Goal: Information Seeking & Learning: Learn about a topic

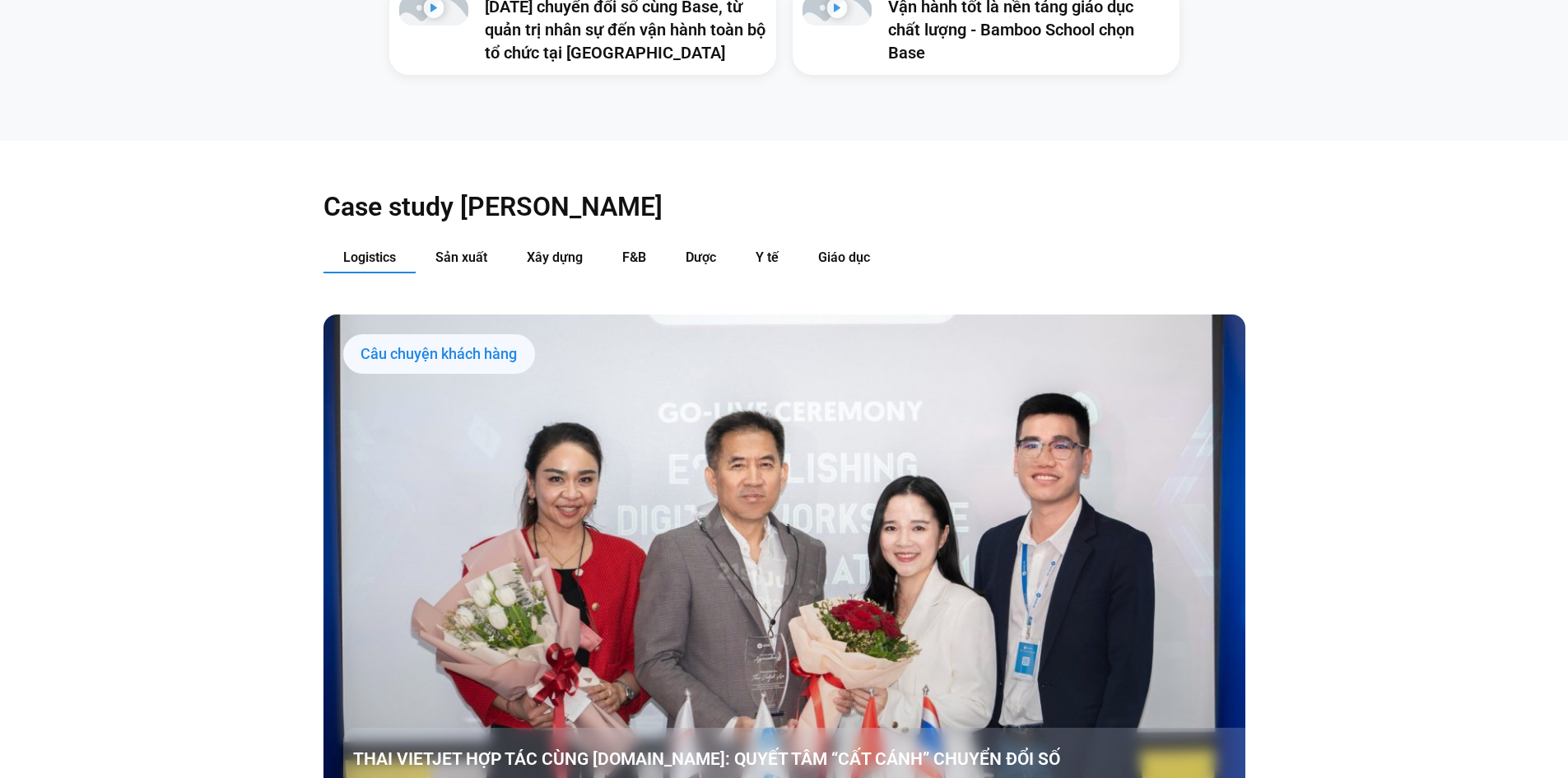
scroll to position [1813, 0]
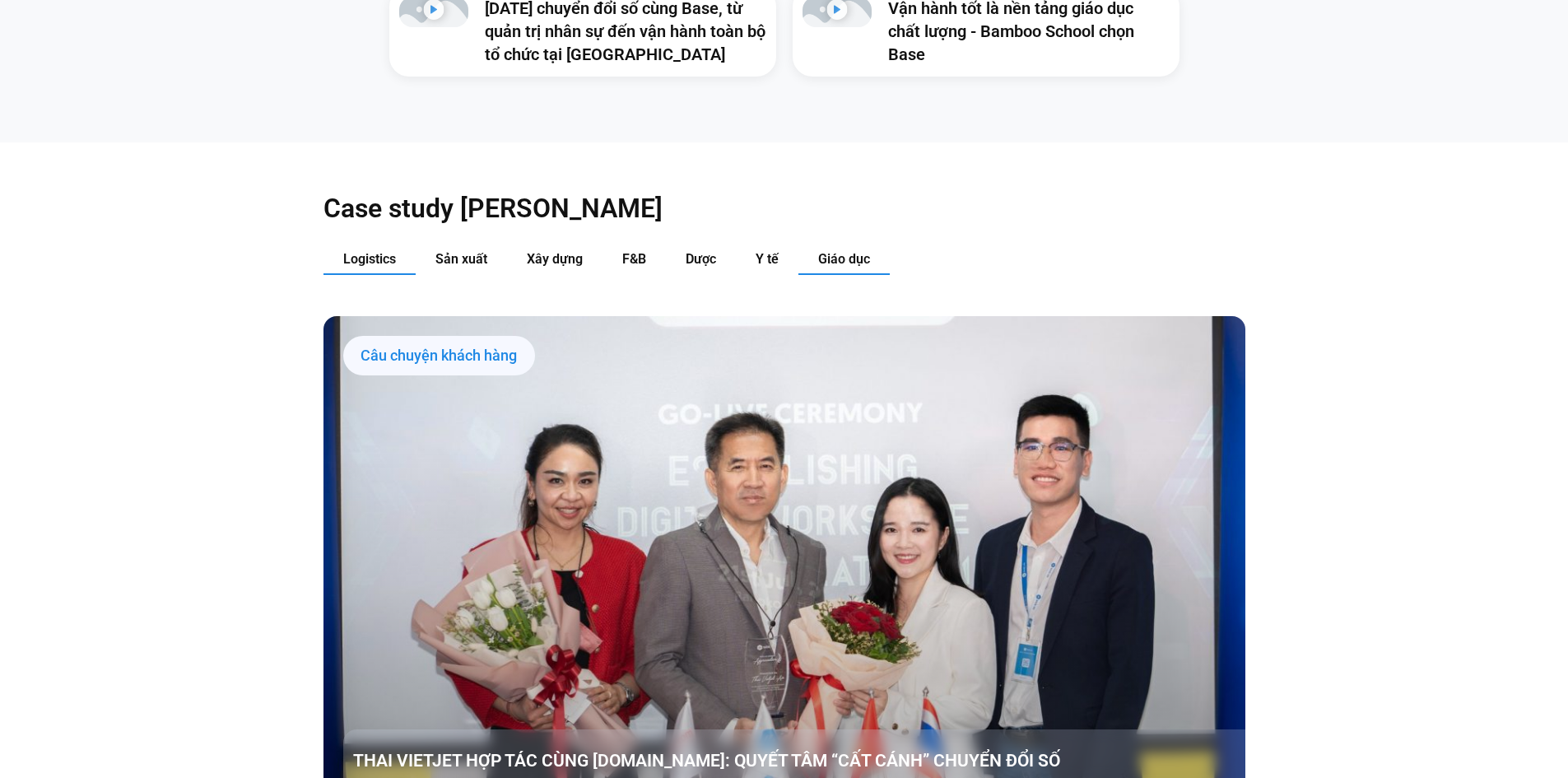
click at [822, 251] on span "Giáo dục" at bounding box center [844, 259] width 52 height 15
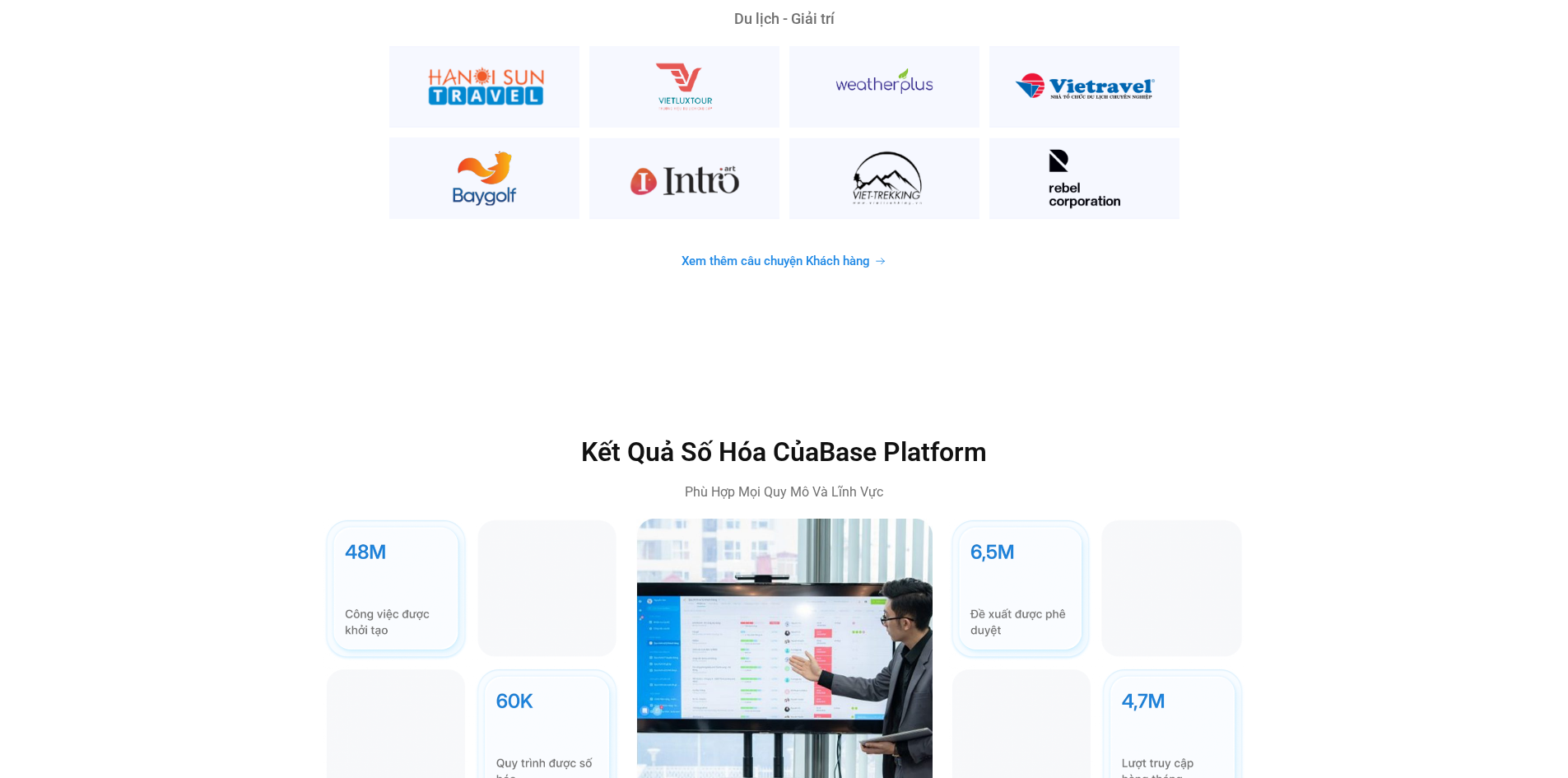
click at [820, 255] on span "Xem thêm câu chuyện Khách hàng" at bounding box center [776, 261] width 189 height 12
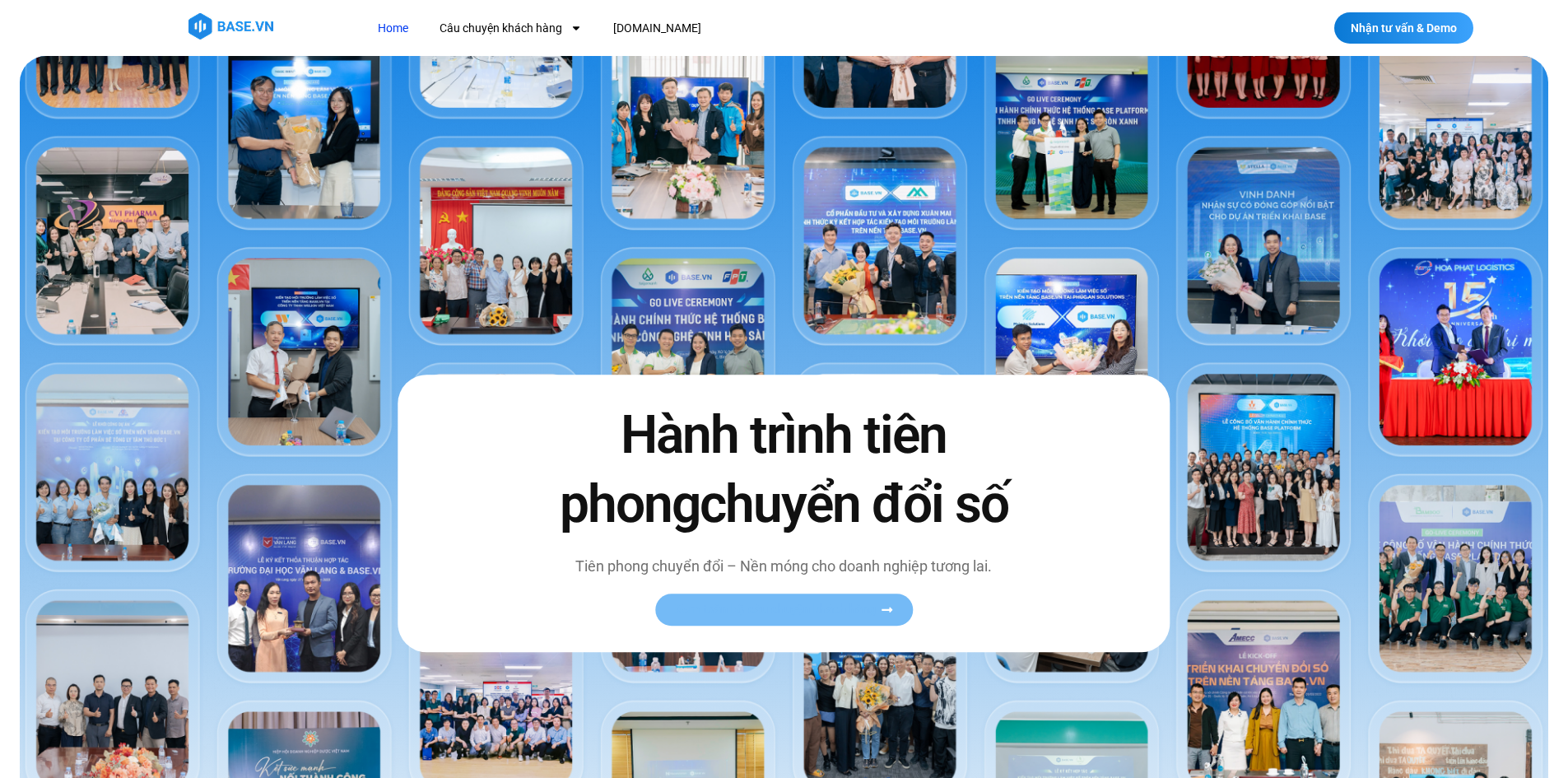
click at [764, 620] on link "Xem toàn bộ câu chuyện khách hàng" at bounding box center [784, 610] width 258 height 32
click at [821, 592] on div "Hành trình tiên phong chuyển đổi số Tiên phong chuyển đổi – Nền móng cho doanh …" at bounding box center [784, 514] width 772 height 277
click at [870, 620] on link "Xem toàn bộ câu chuyện khách hàng" at bounding box center [784, 610] width 258 height 32
click at [871, 620] on link "Xem toàn bộ câu chuyện khách hàng" at bounding box center [784, 610] width 258 height 32
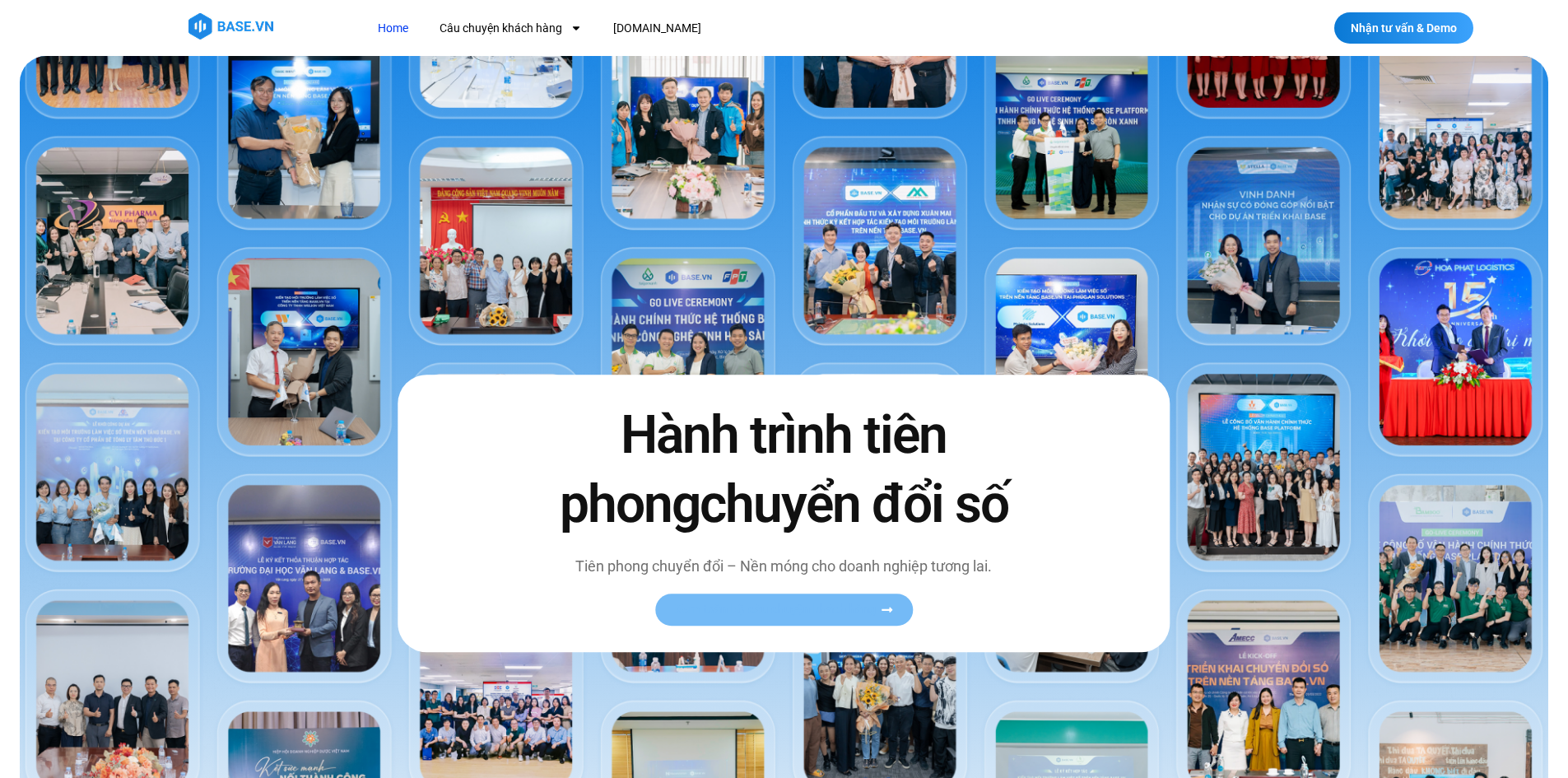
click at [871, 620] on link "Xem toàn bộ câu chuyện khách hàng" at bounding box center [784, 610] width 258 height 32
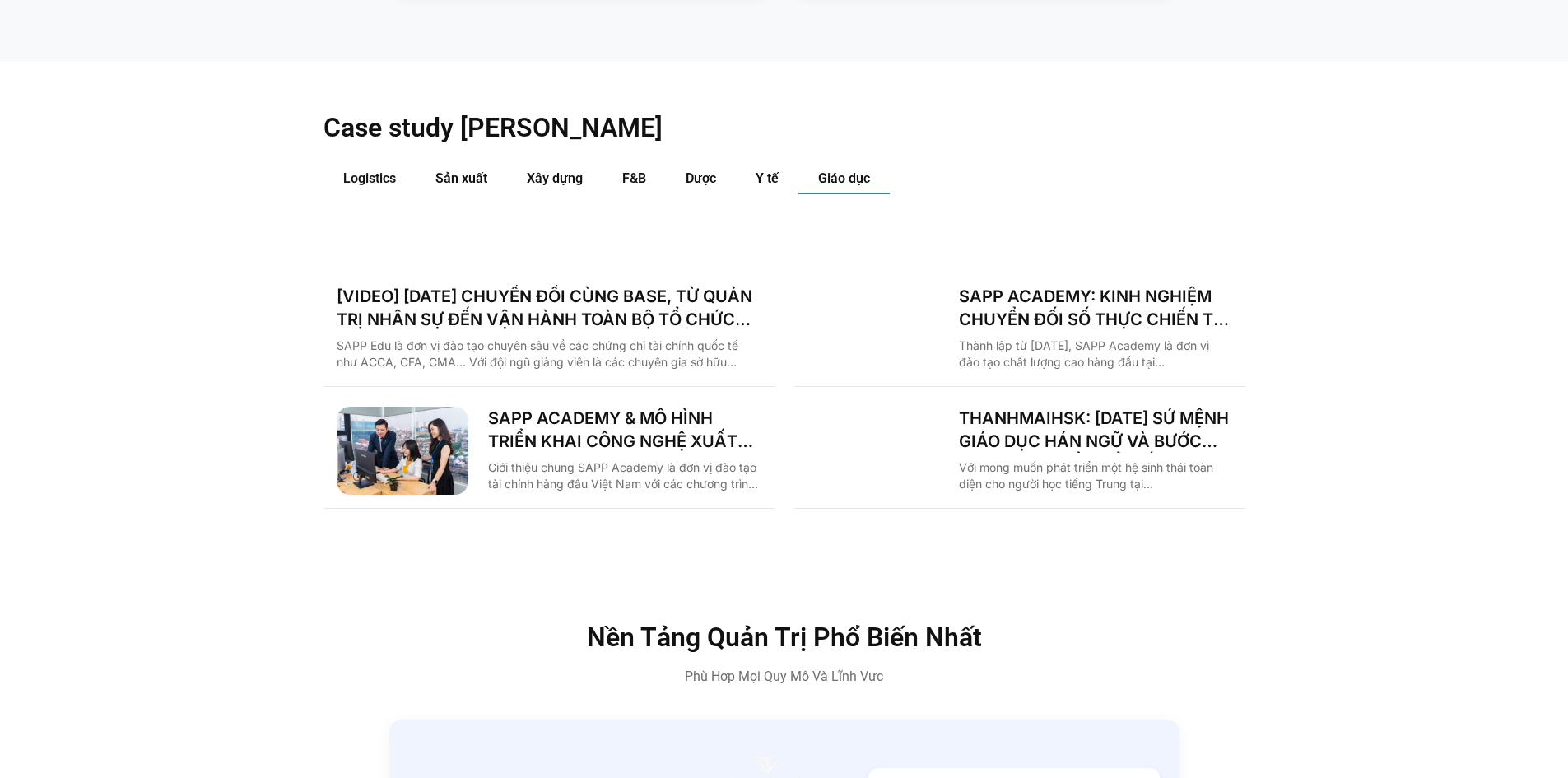
scroll to position [1894, 0]
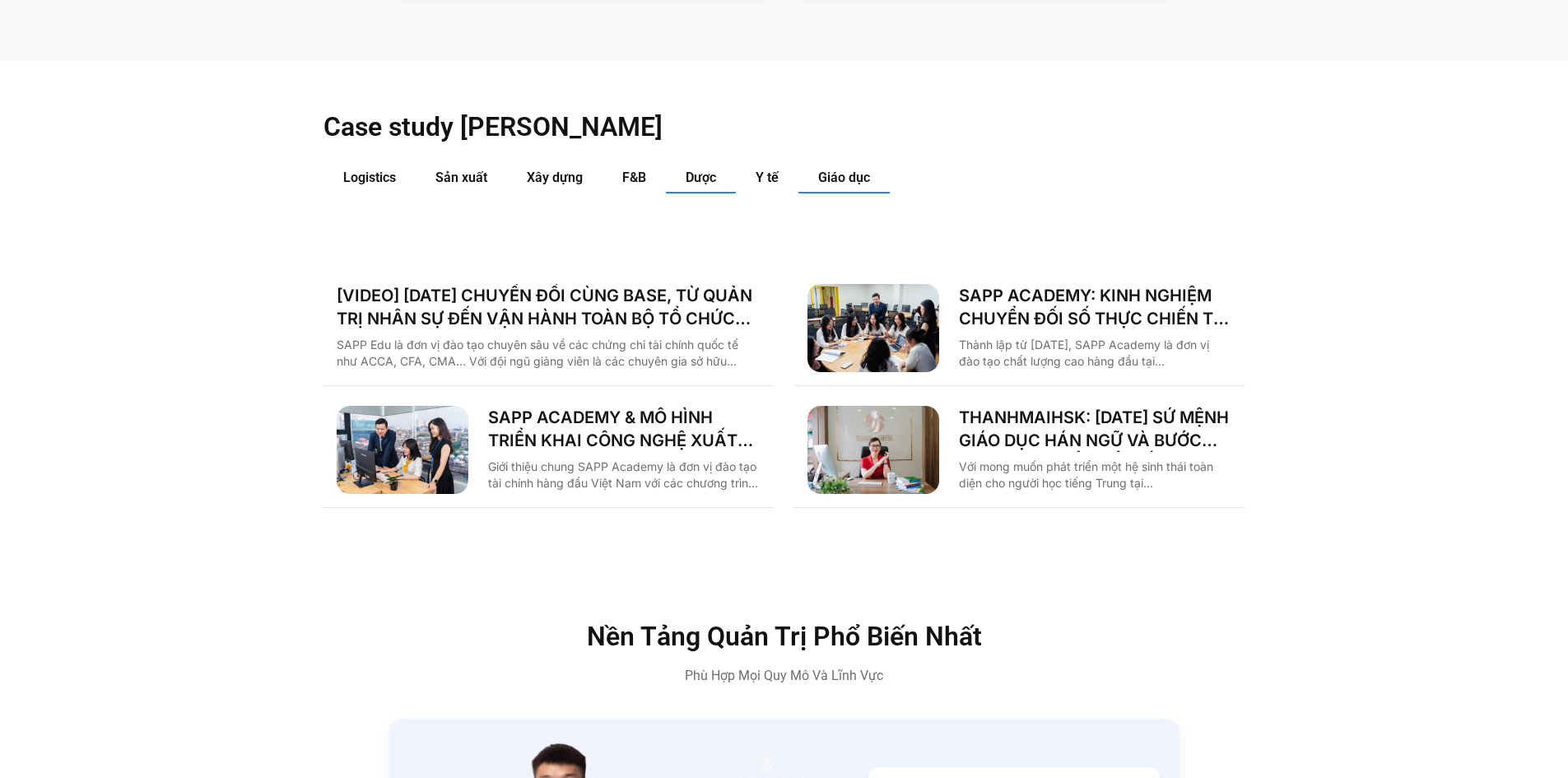
click at [733, 163] on button "Dược" at bounding box center [700, 179] width 70 height 31
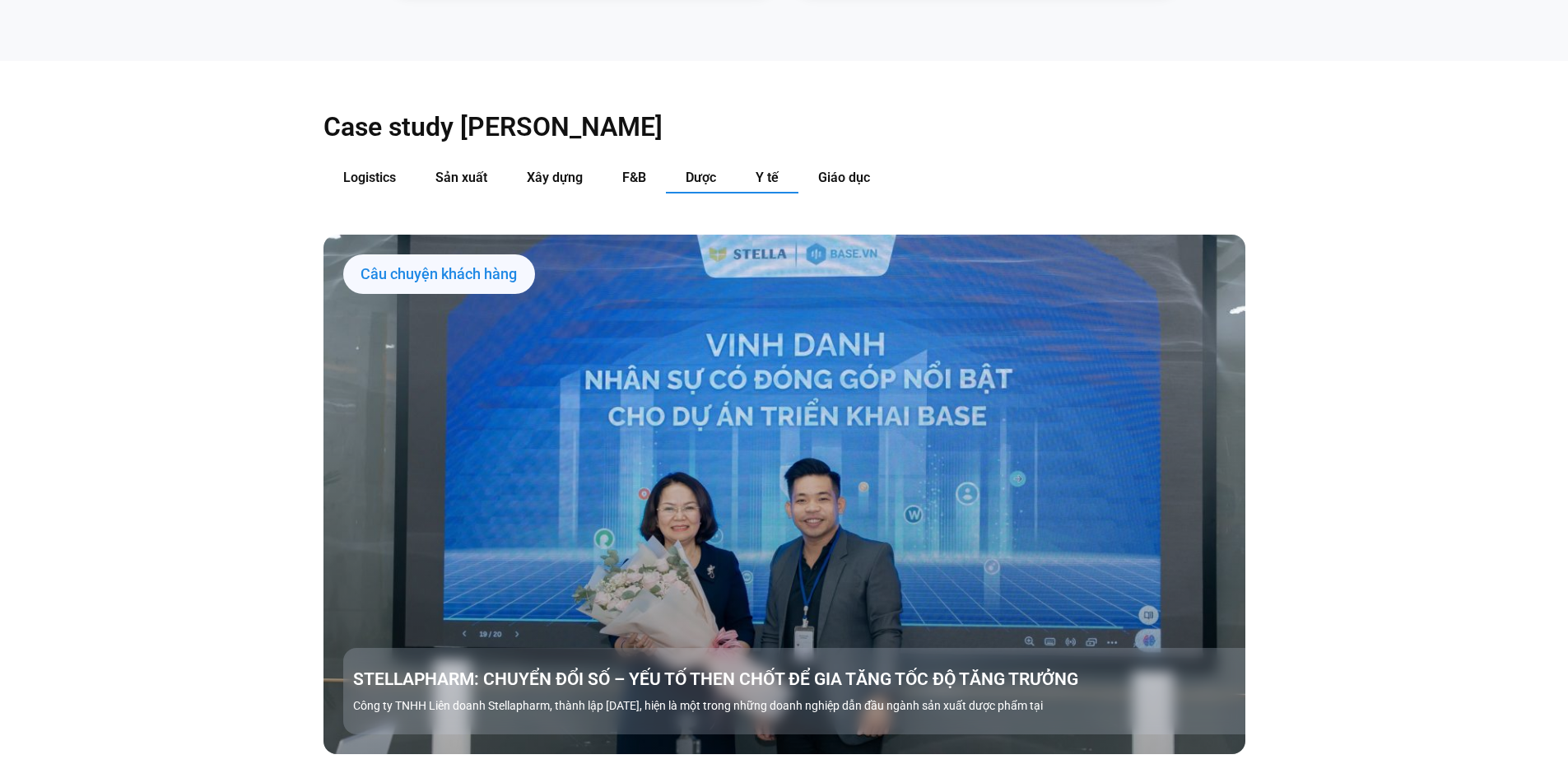
click at [785, 163] on button "Y tế" at bounding box center [767, 179] width 63 height 31
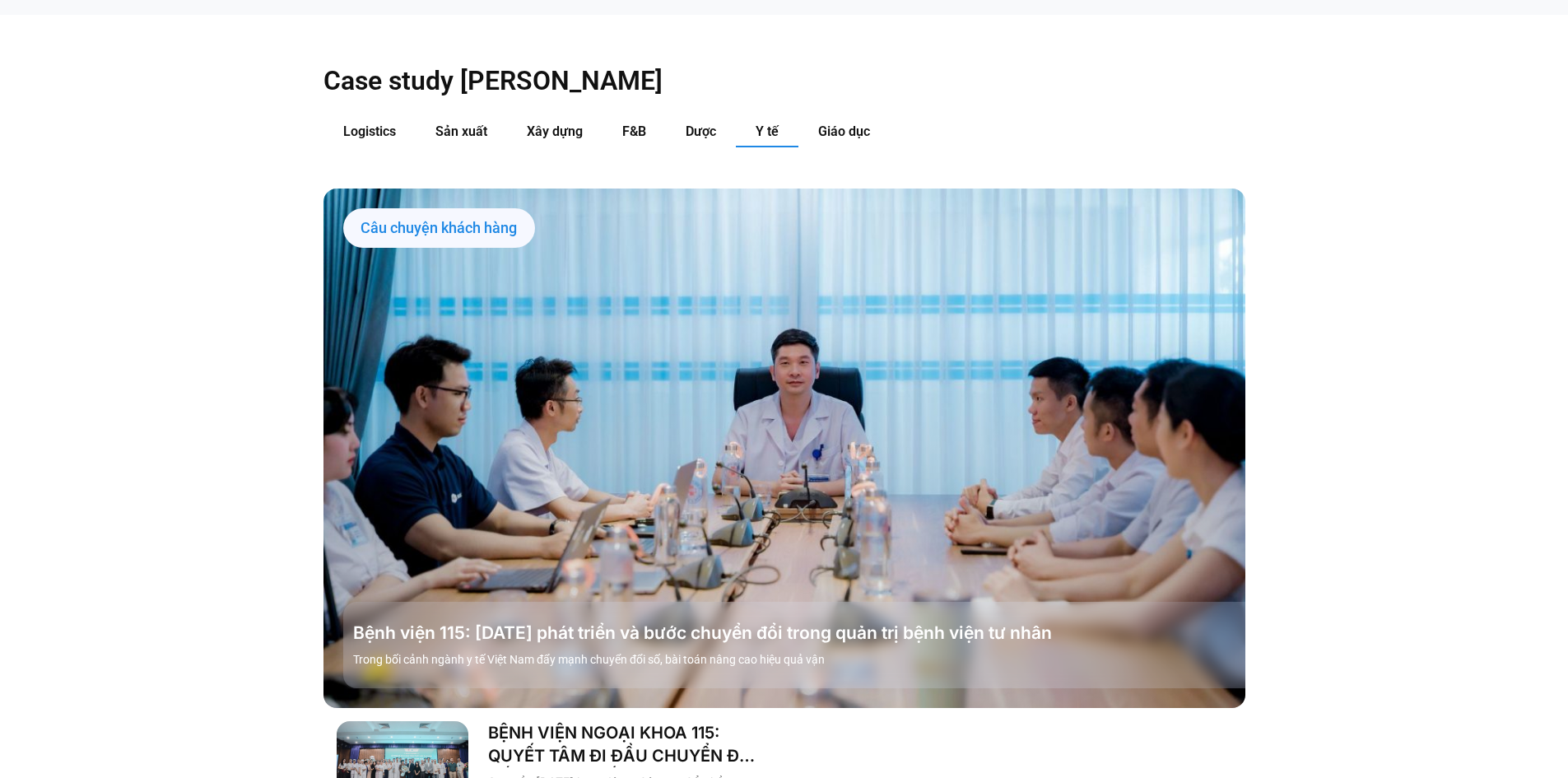
click at [772, 414] on link "Các tab. Mở mục bằng phím Enter hoặc Space, đóng bằng phím Esc và di chuyển bằn…" at bounding box center [784, 448] width 922 height 518
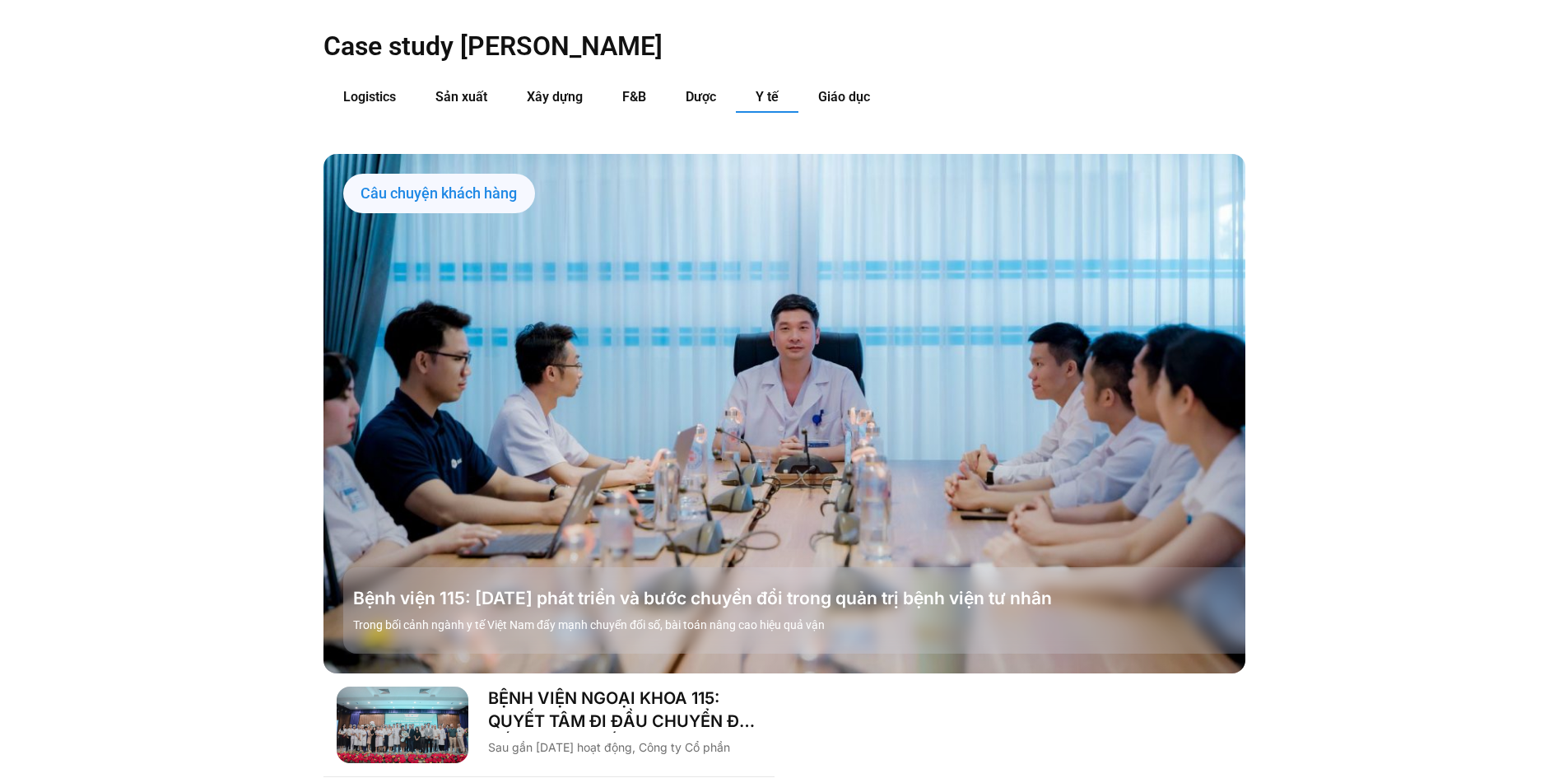
scroll to position [1975, 0]
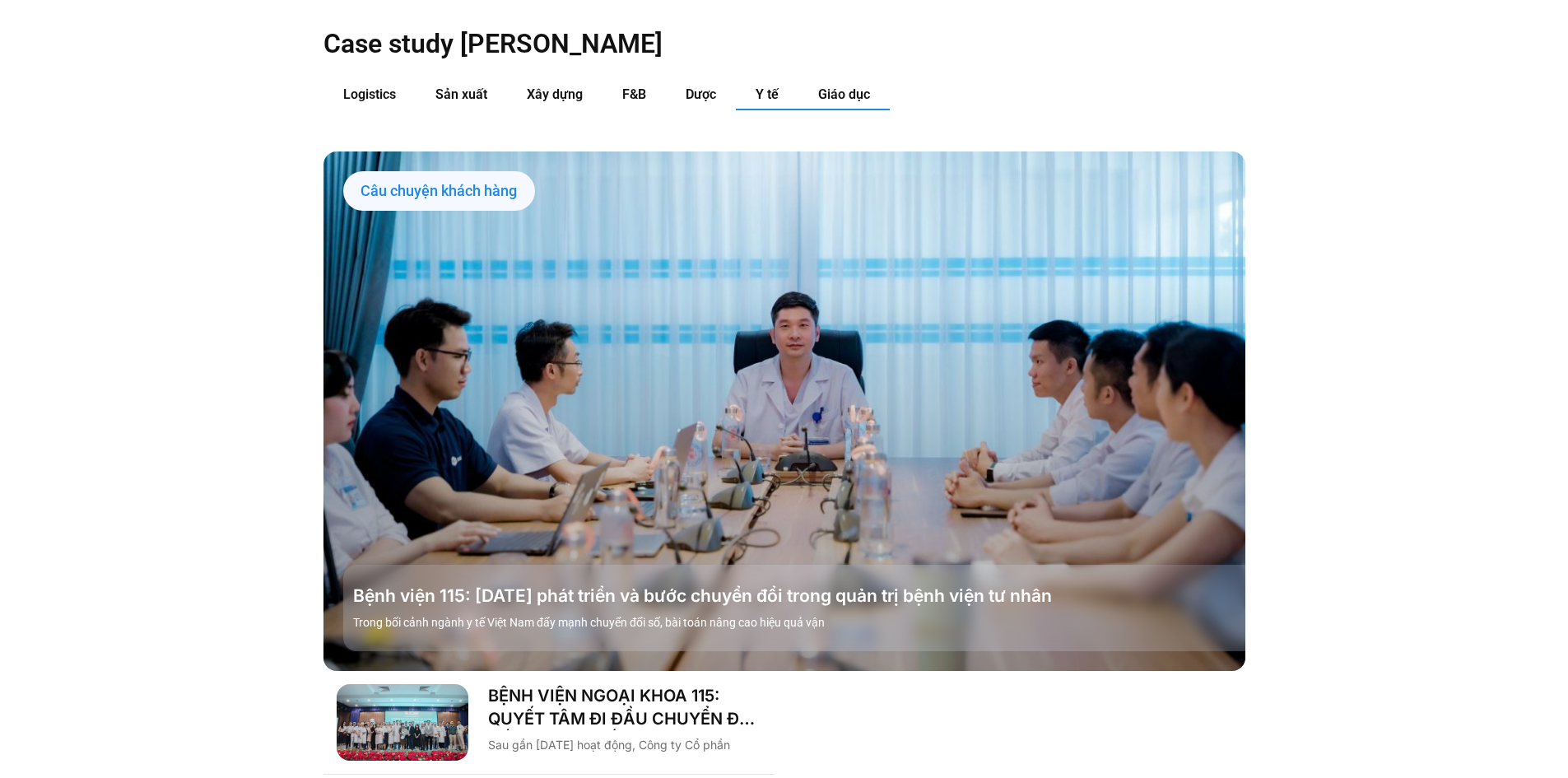
click at [832, 80] on button "Giáo dục" at bounding box center [845, 95] width 92 height 31
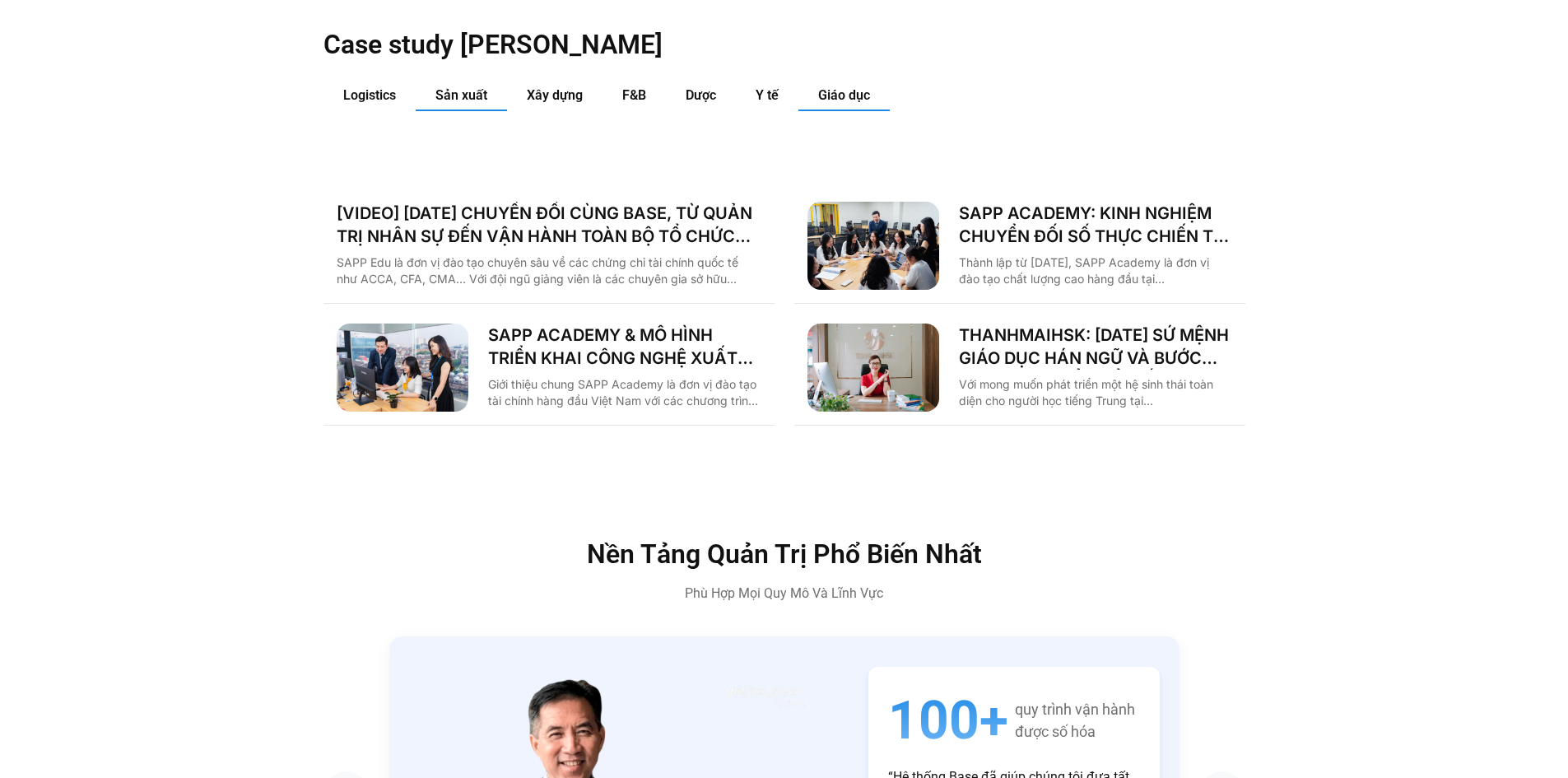
click at [489, 81] on button "Sản xuất" at bounding box center [462, 96] width 92 height 31
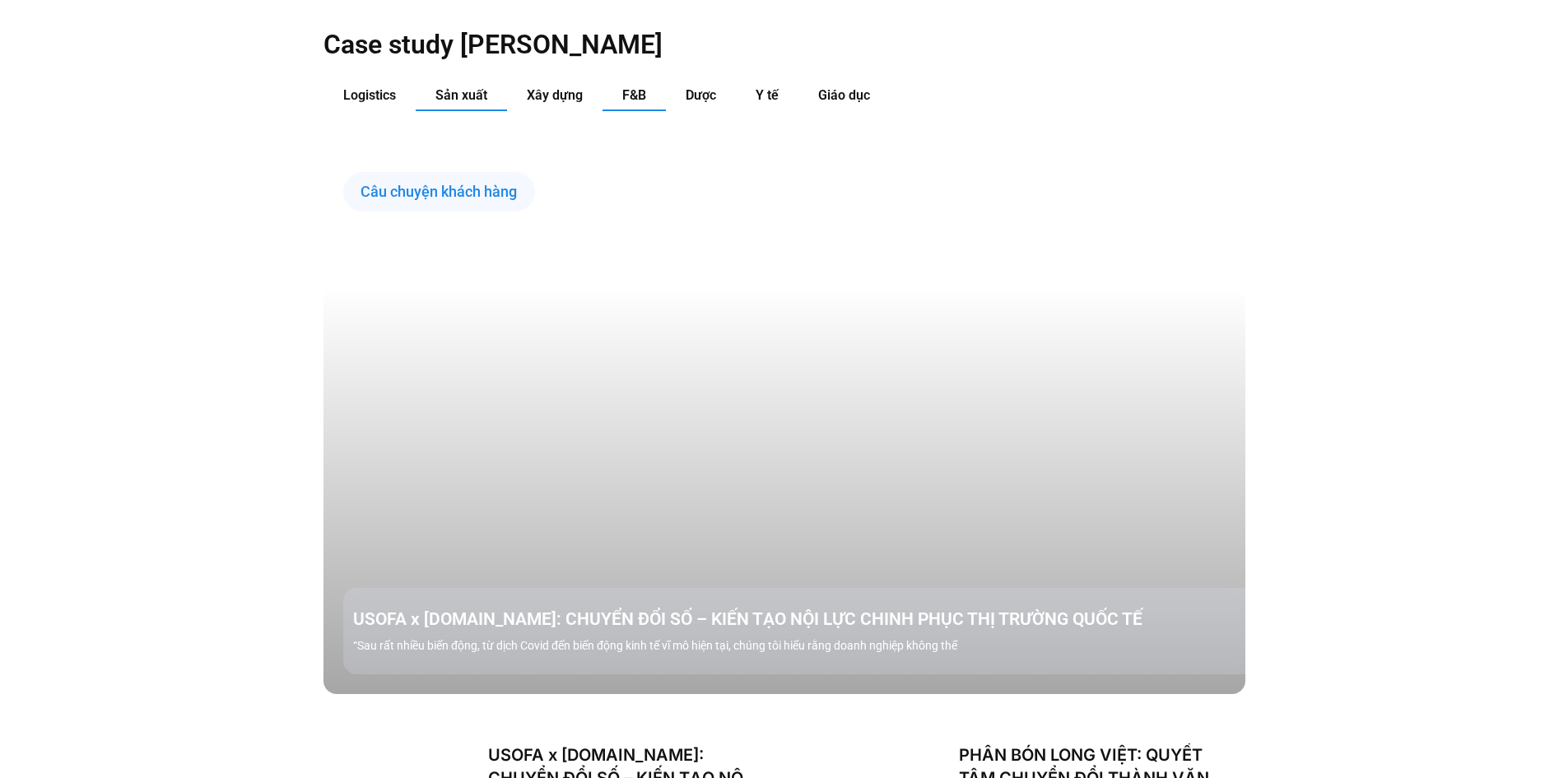
click at [658, 81] on button "F&B" at bounding box center [634, 96] width 63 height 31
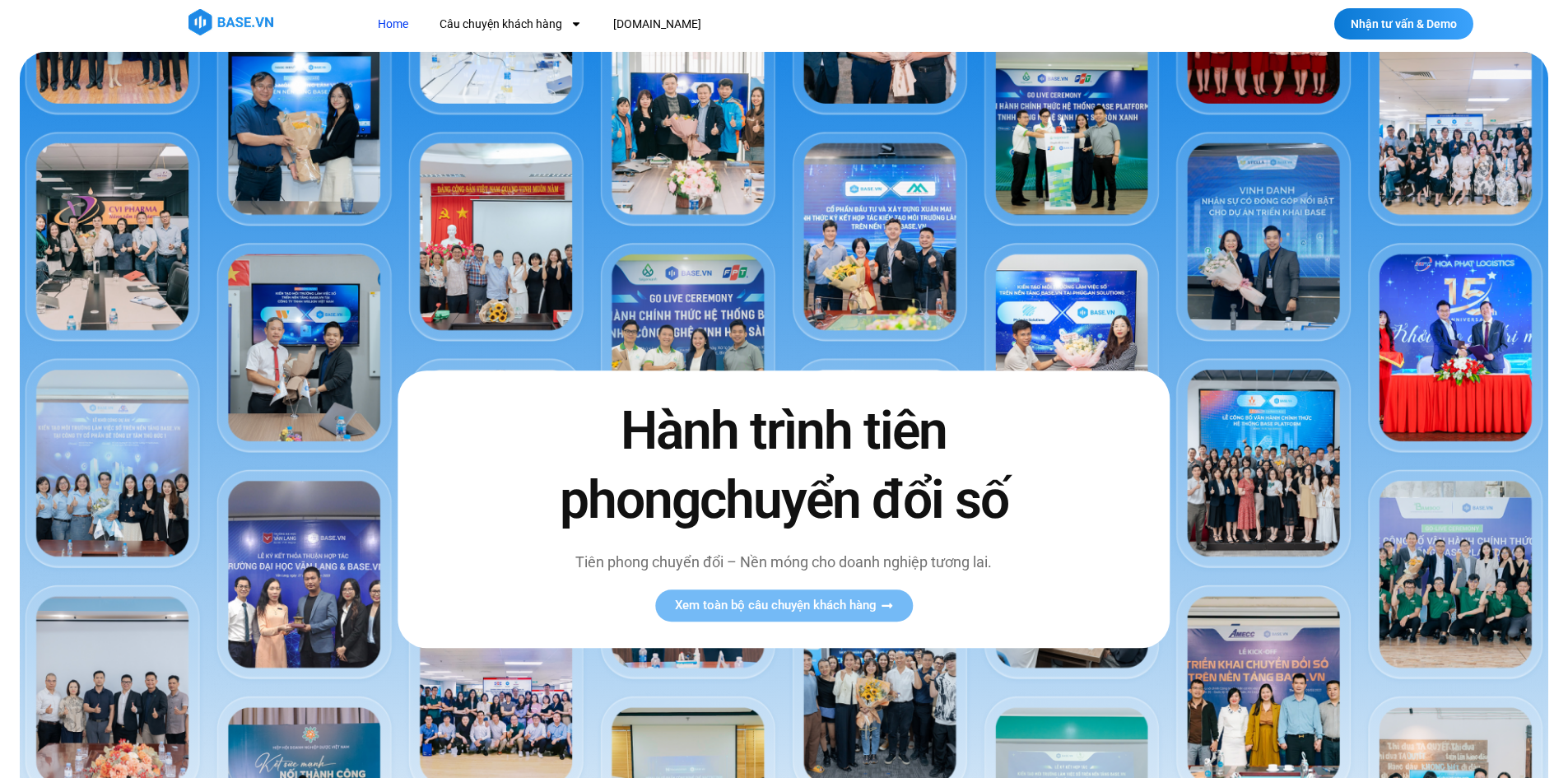
scroll to position [0, 0]
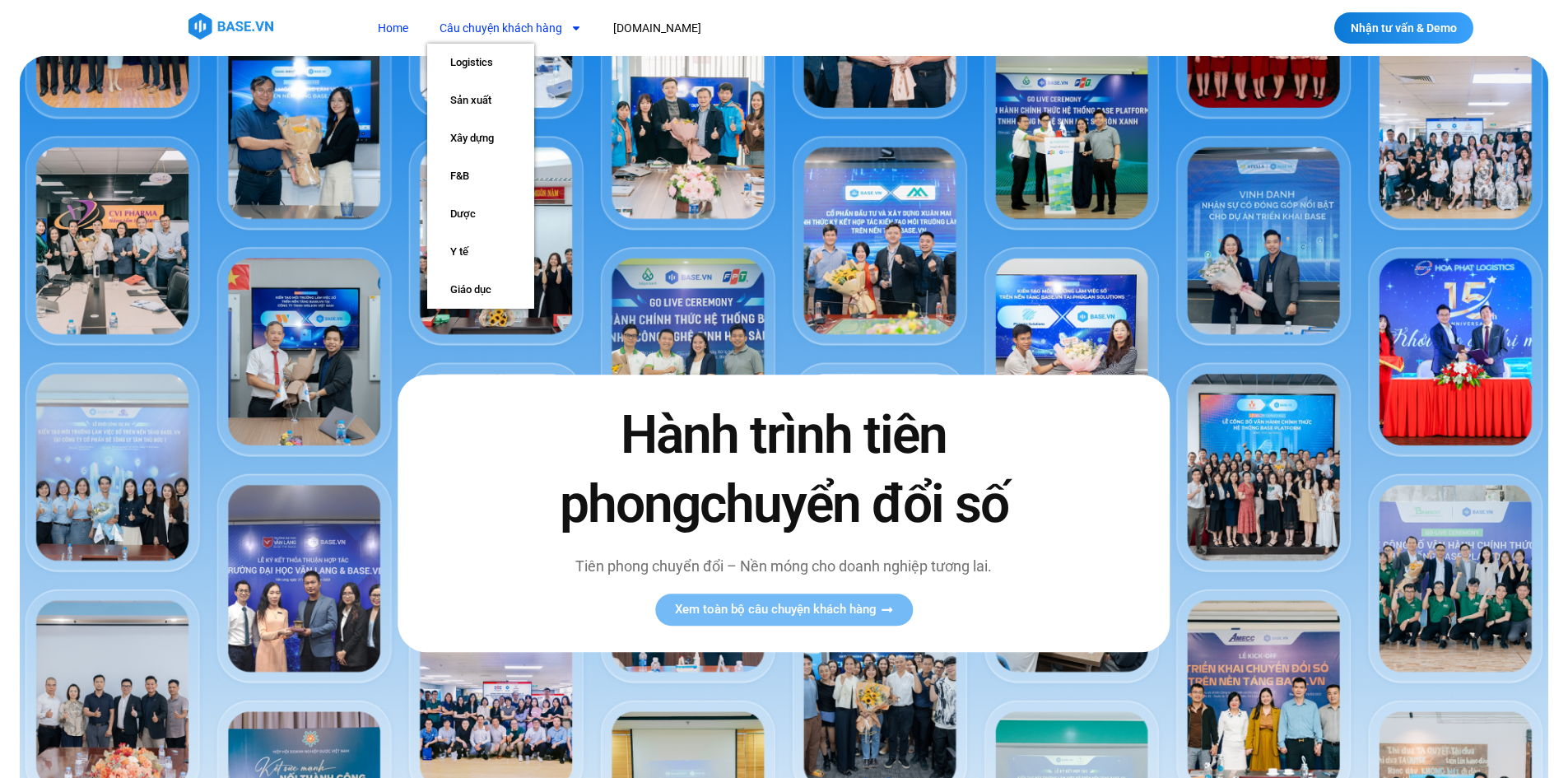
click at [538, 22] on link "Câu chuyện khách hàng" at bounding box center [511, 29] width 167 height 31
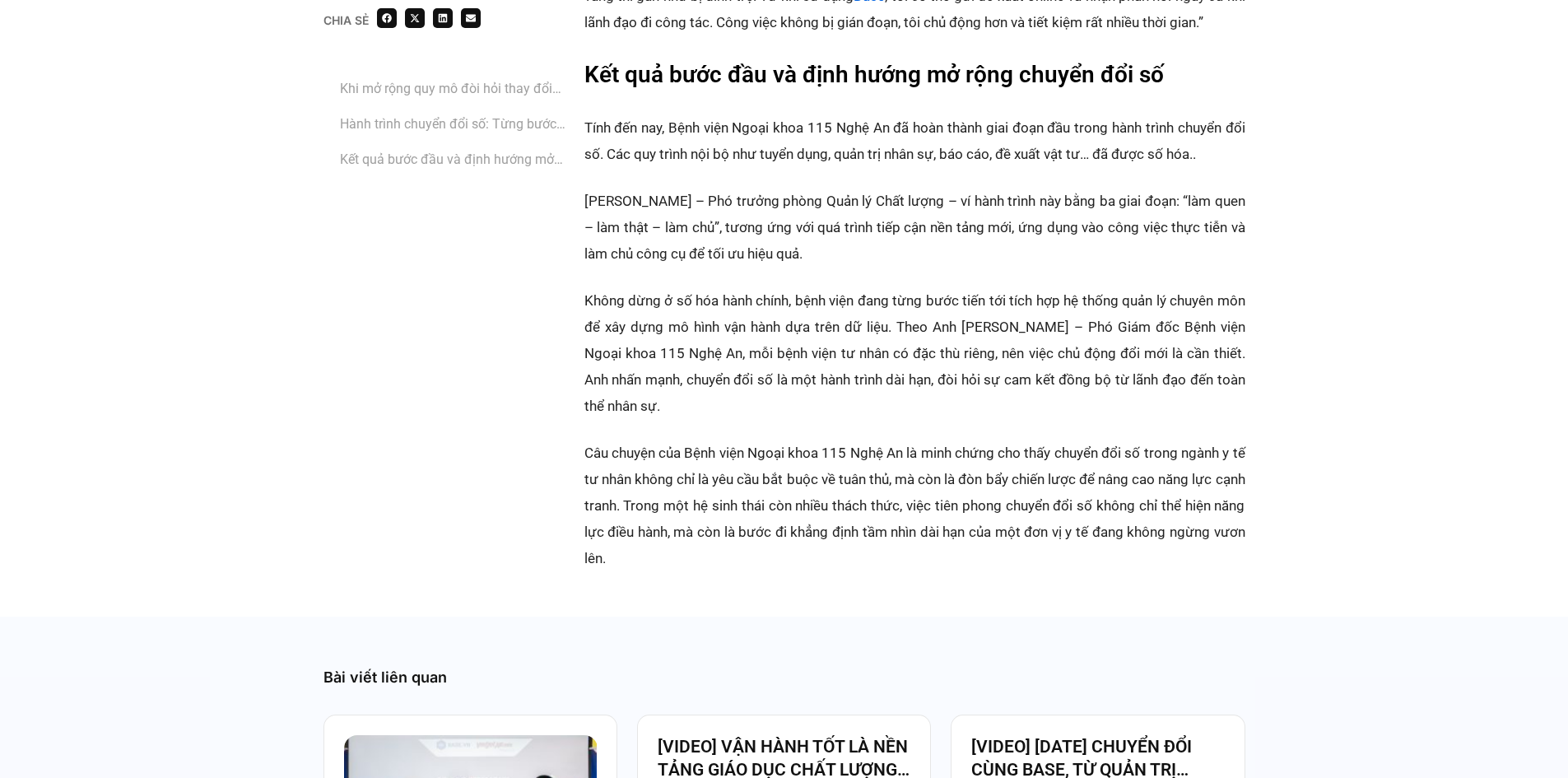
scroll to position [2881, 0]
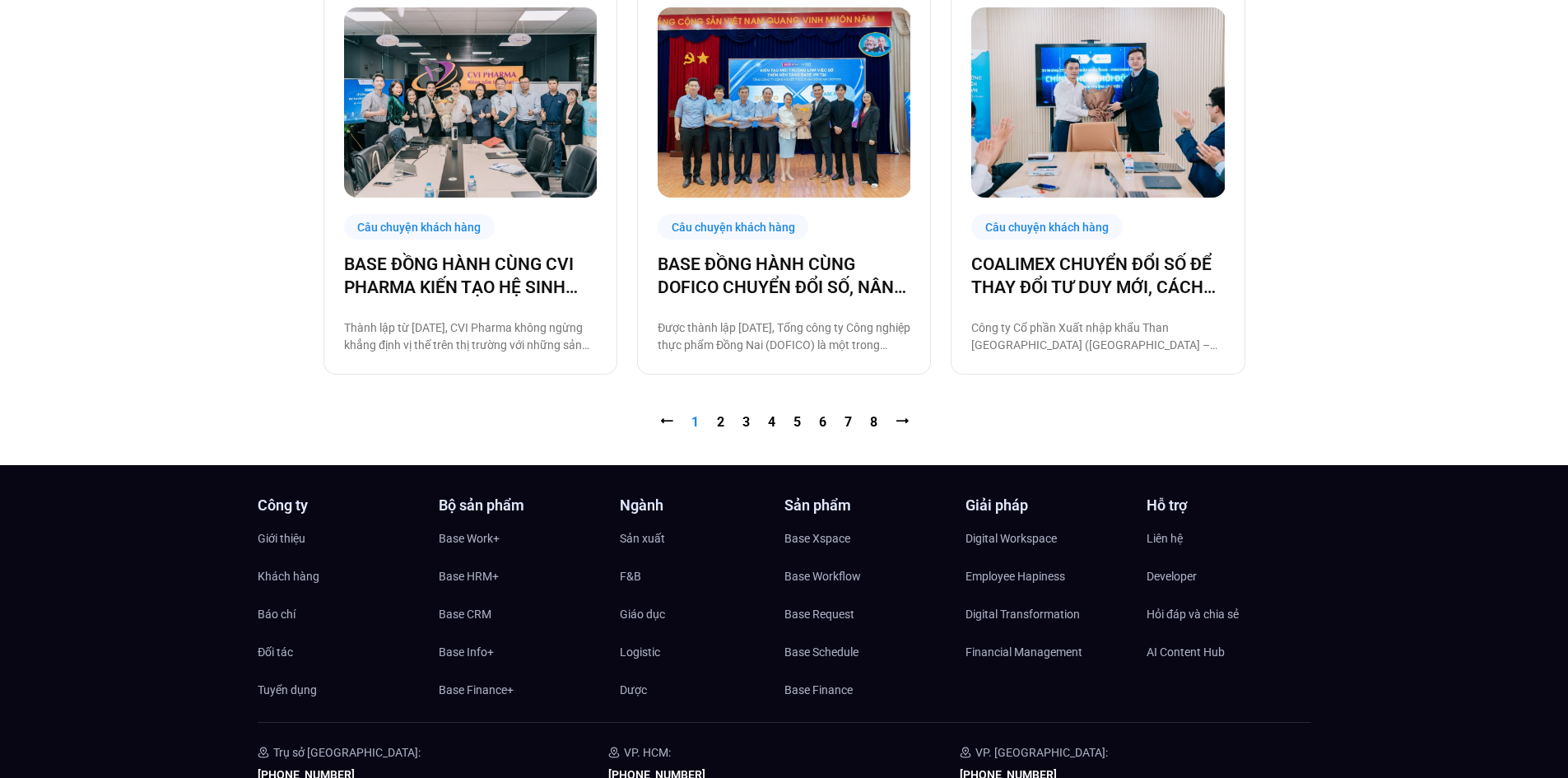
scroll to position [1810, 0]
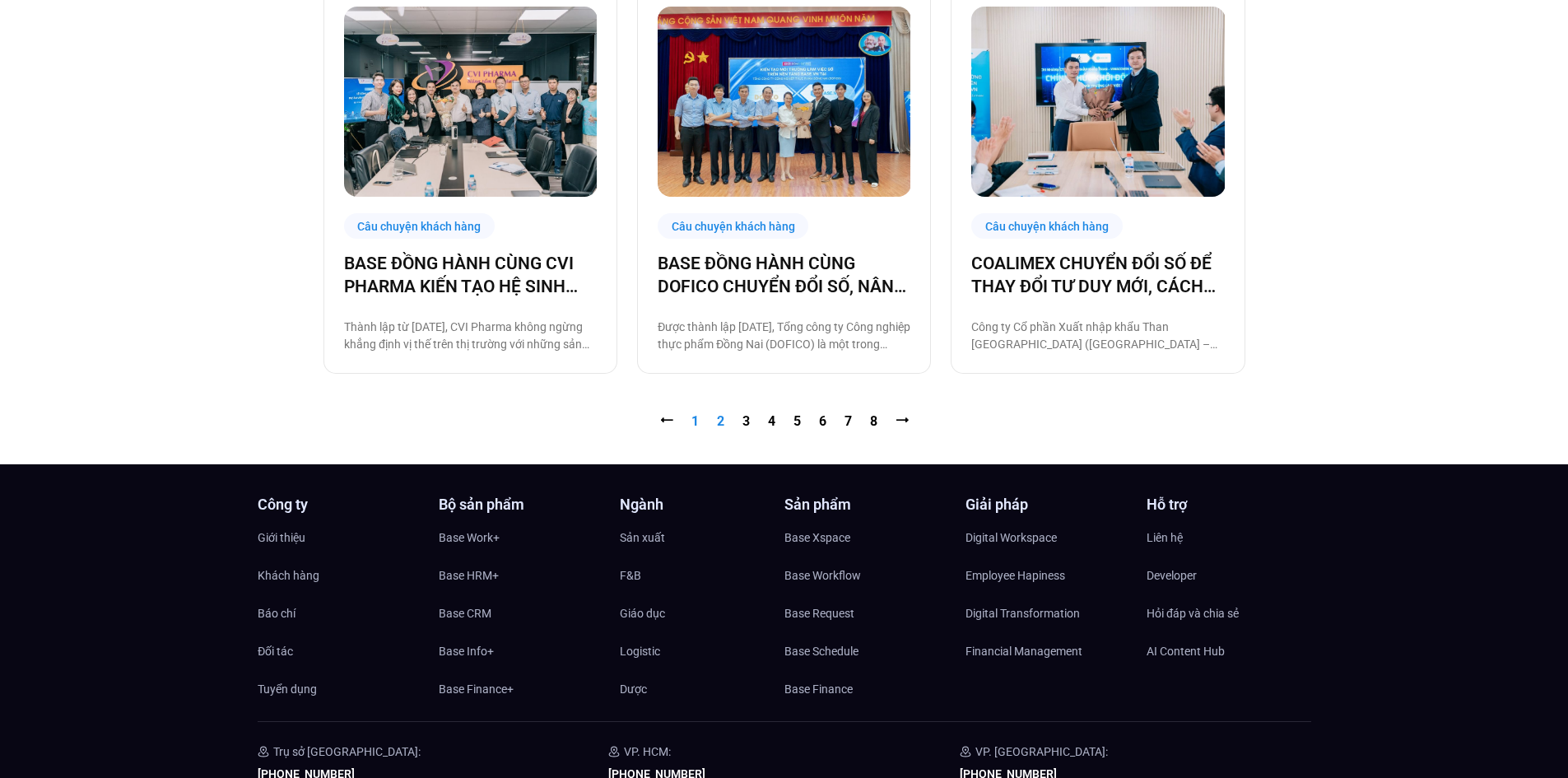
click at [721, 425] on link "Trang 2" at bounding box center [721, 421] width 8 height 15
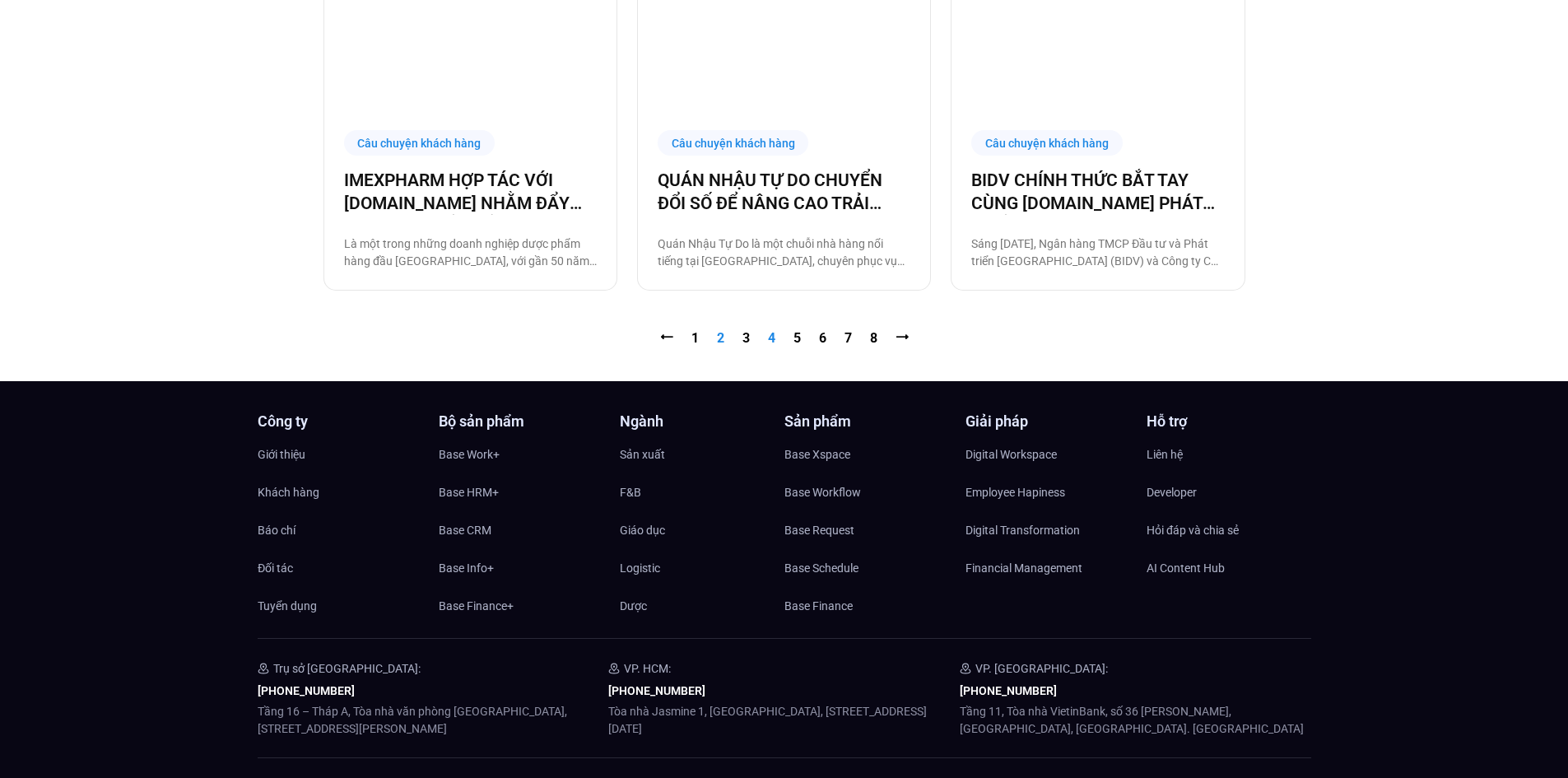
scroll to position [1894, 0]
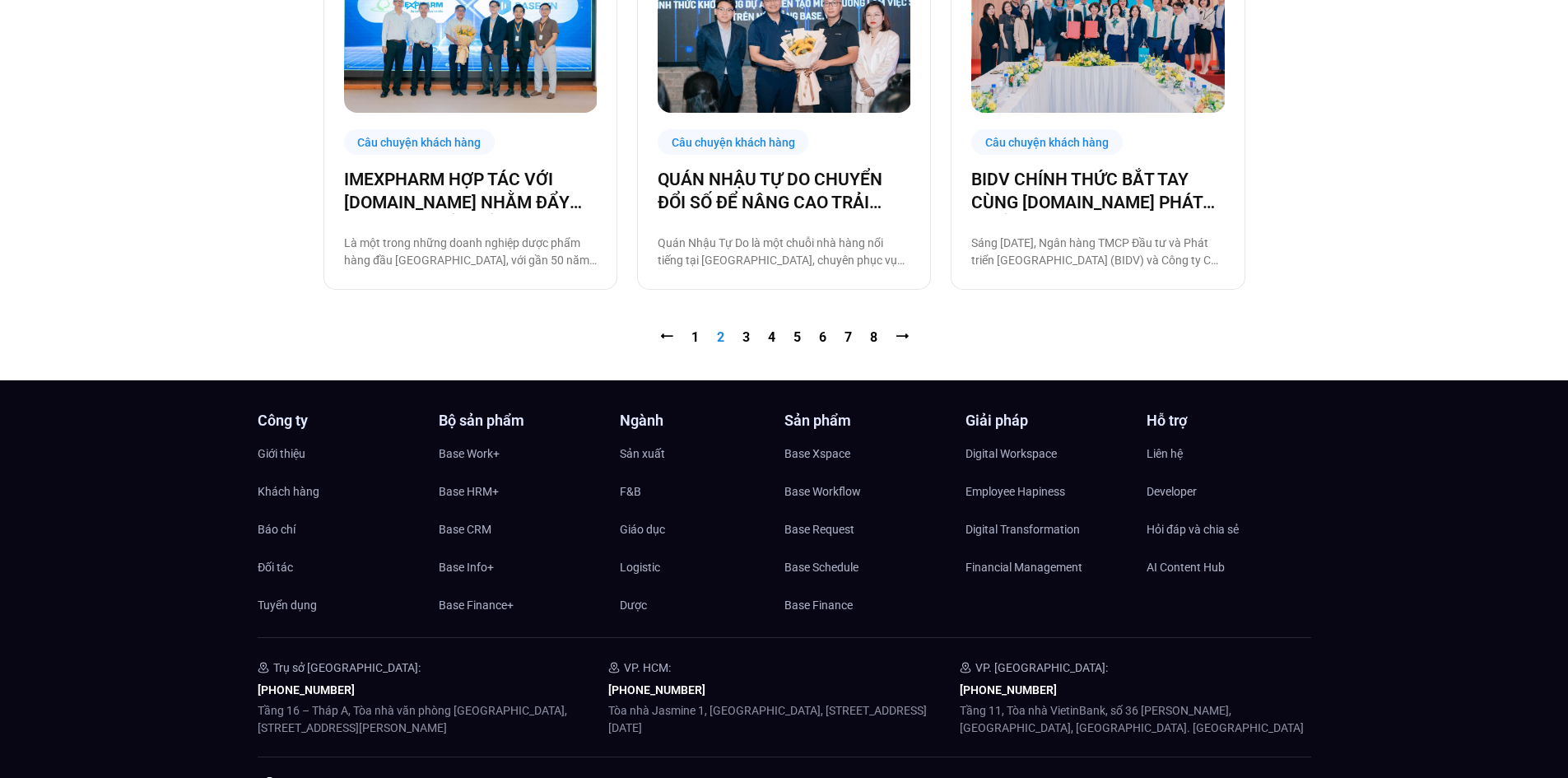
click at [750, 341] on nav "⭠ Trang 1 Trang 2 Trang 3 Trang 4 Trang 5 Trang 6 Trang 7 Trang 8 ⭢" at bounding box center [784, 337] width 922 height 20
click at [746, 342] on link "Trang 3" at bounding box center [746, 337] width 8 height 15
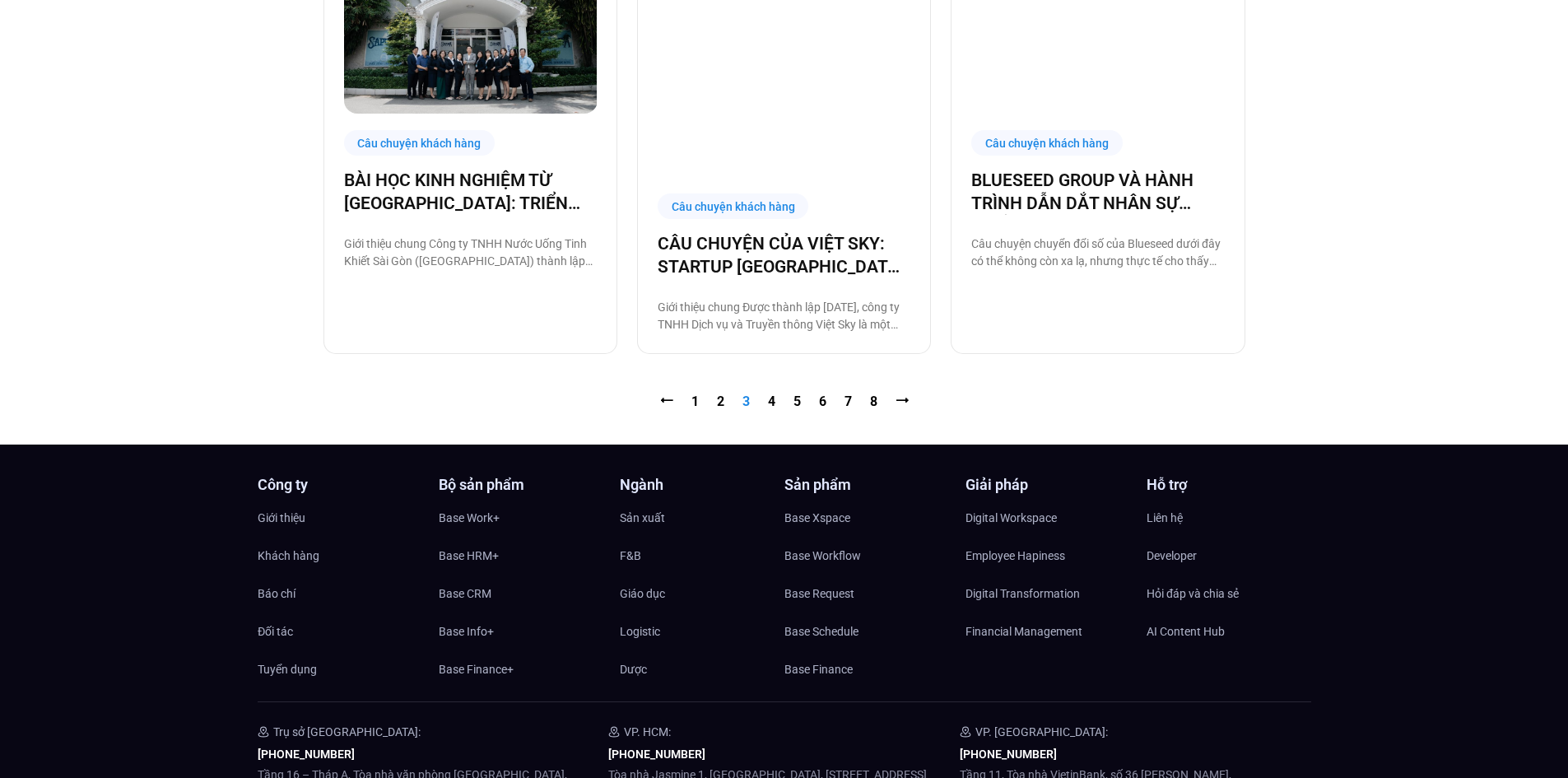
scroll to position [2041, 0]
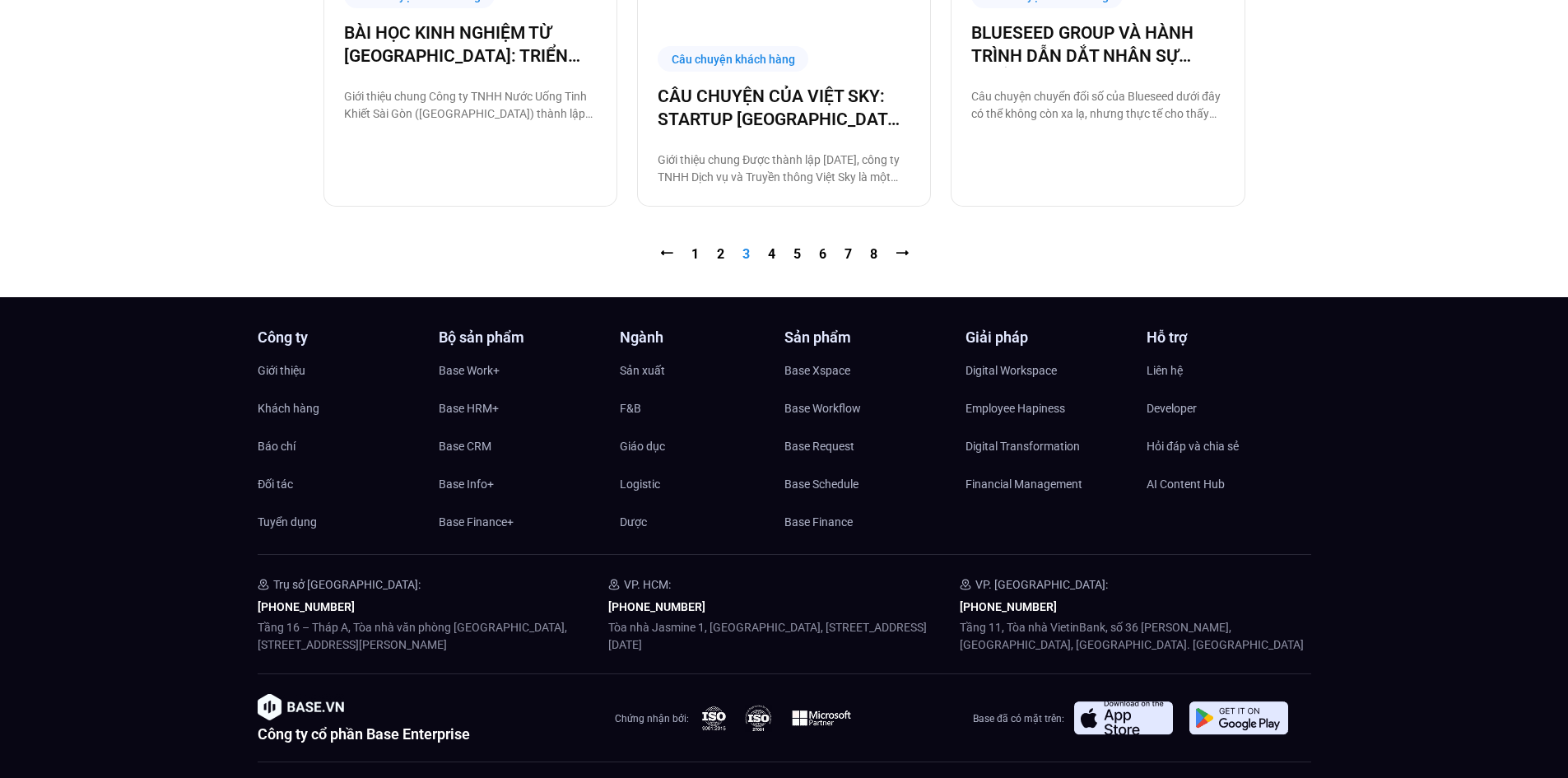
click at [763, 244] on nav "⭠ Trang 1 Trang 2 Trang 3 Trang 4 Trang 5 Trang 6 Trang 7 Trang 8 ⭢" at bounding box center [784, 254] width 922 height 20
click at [771, 246] on link "Trang 4" at bounding box center [772, 254] width 8 height 15
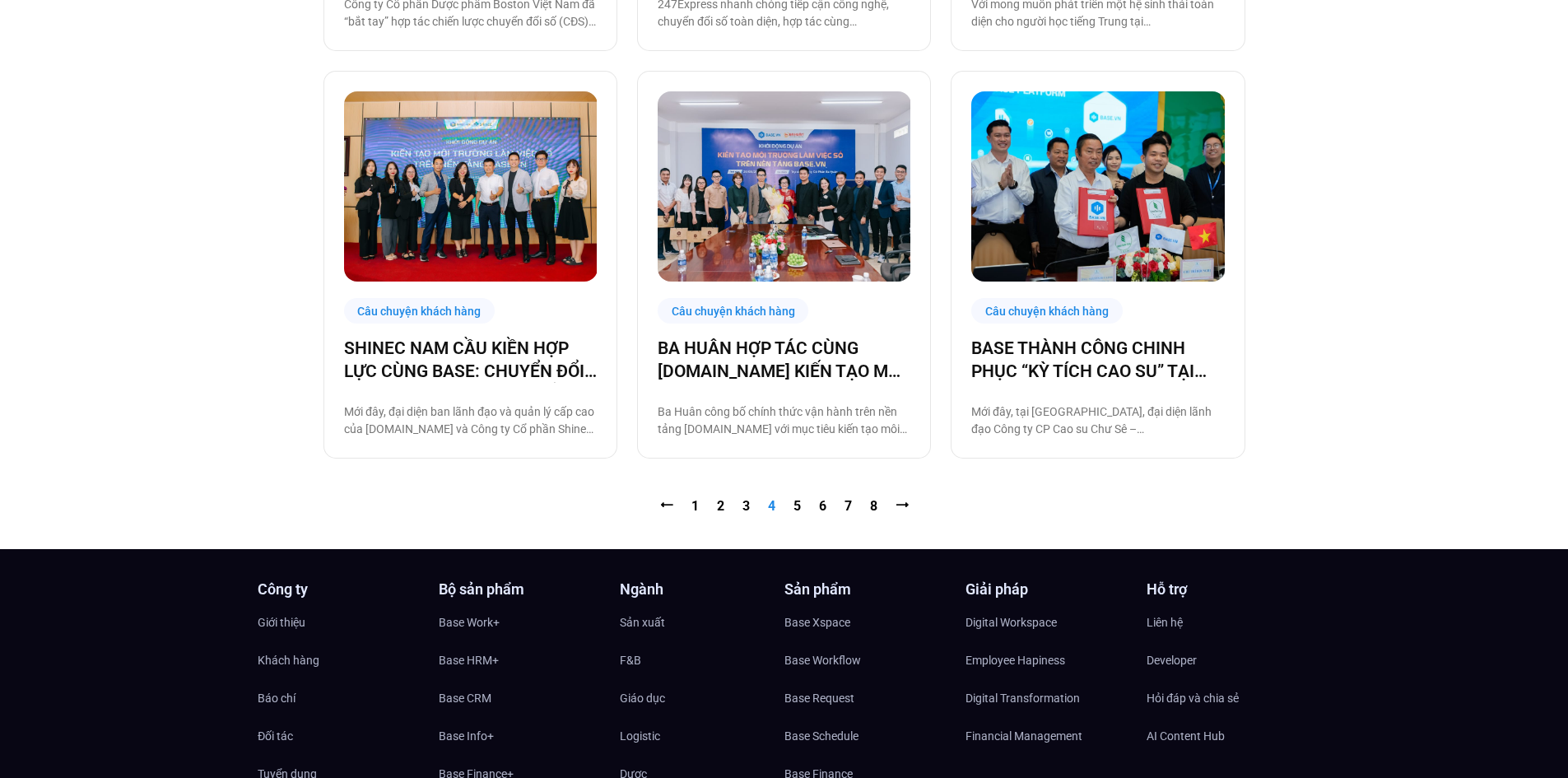
scroll to position [1729, 0]
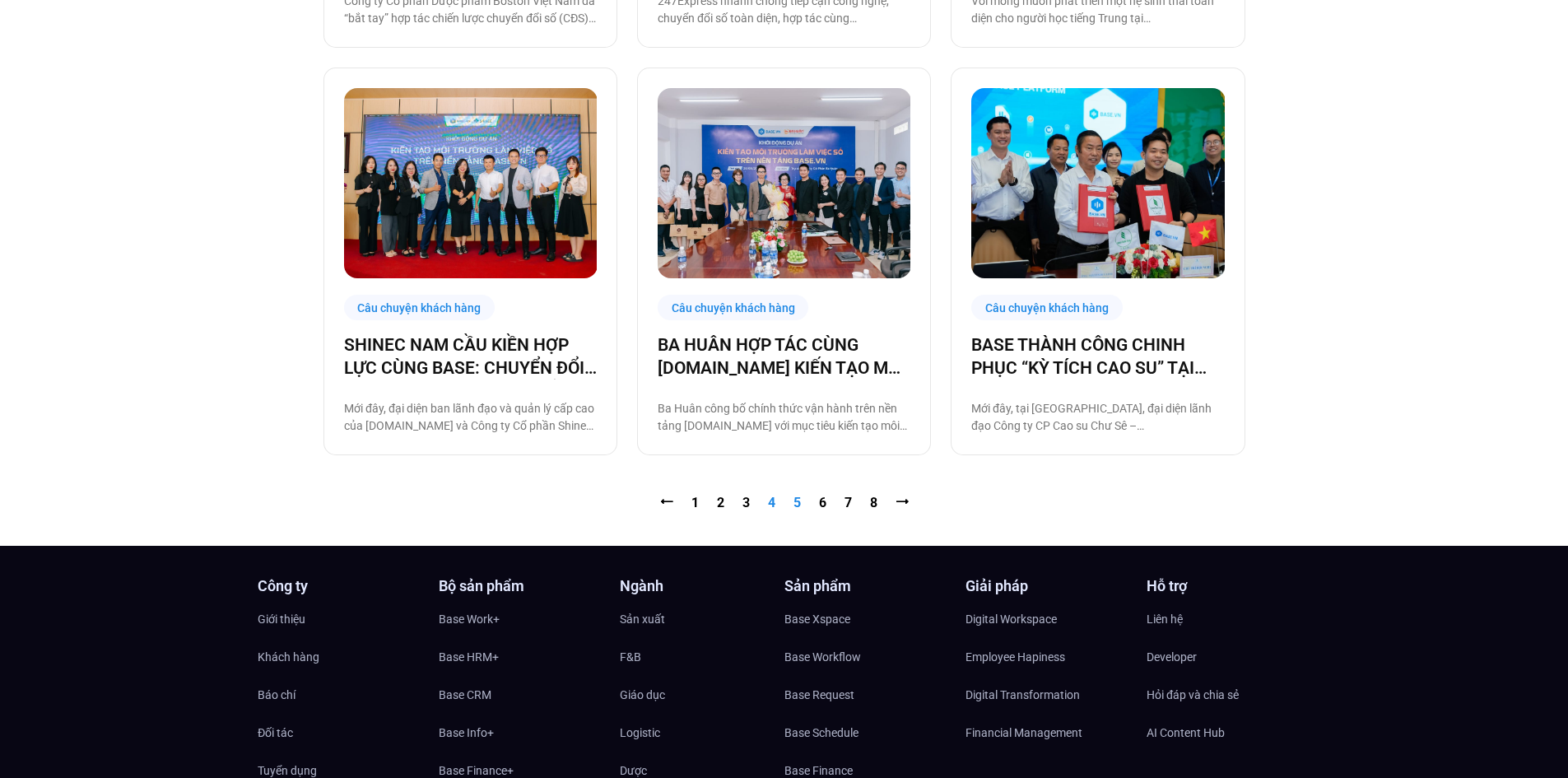
click at [799, 501] on link "Trang 5" at bounding box center [798, 502] width 8 height 15
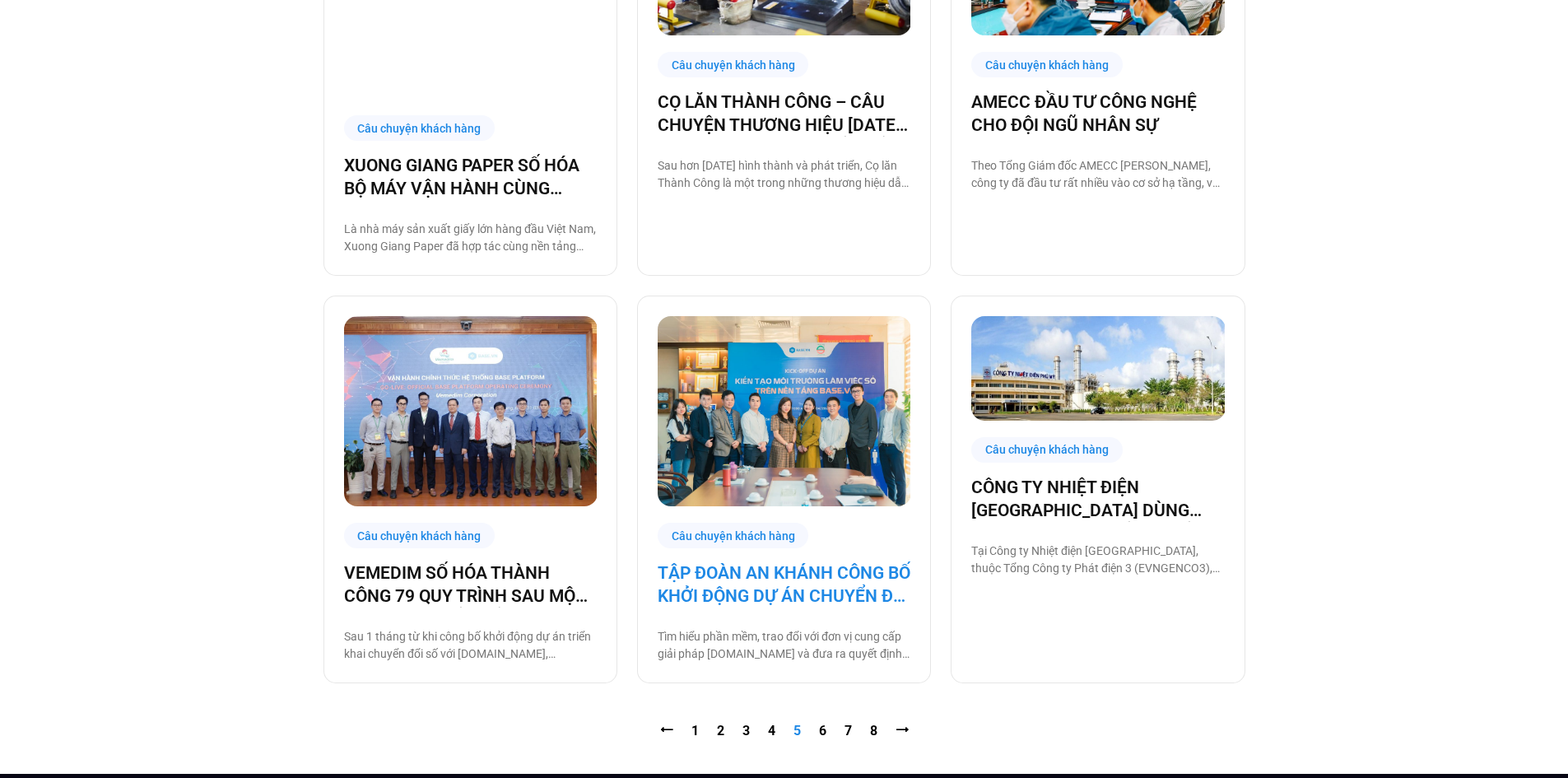
scroll to position [1565, 0]
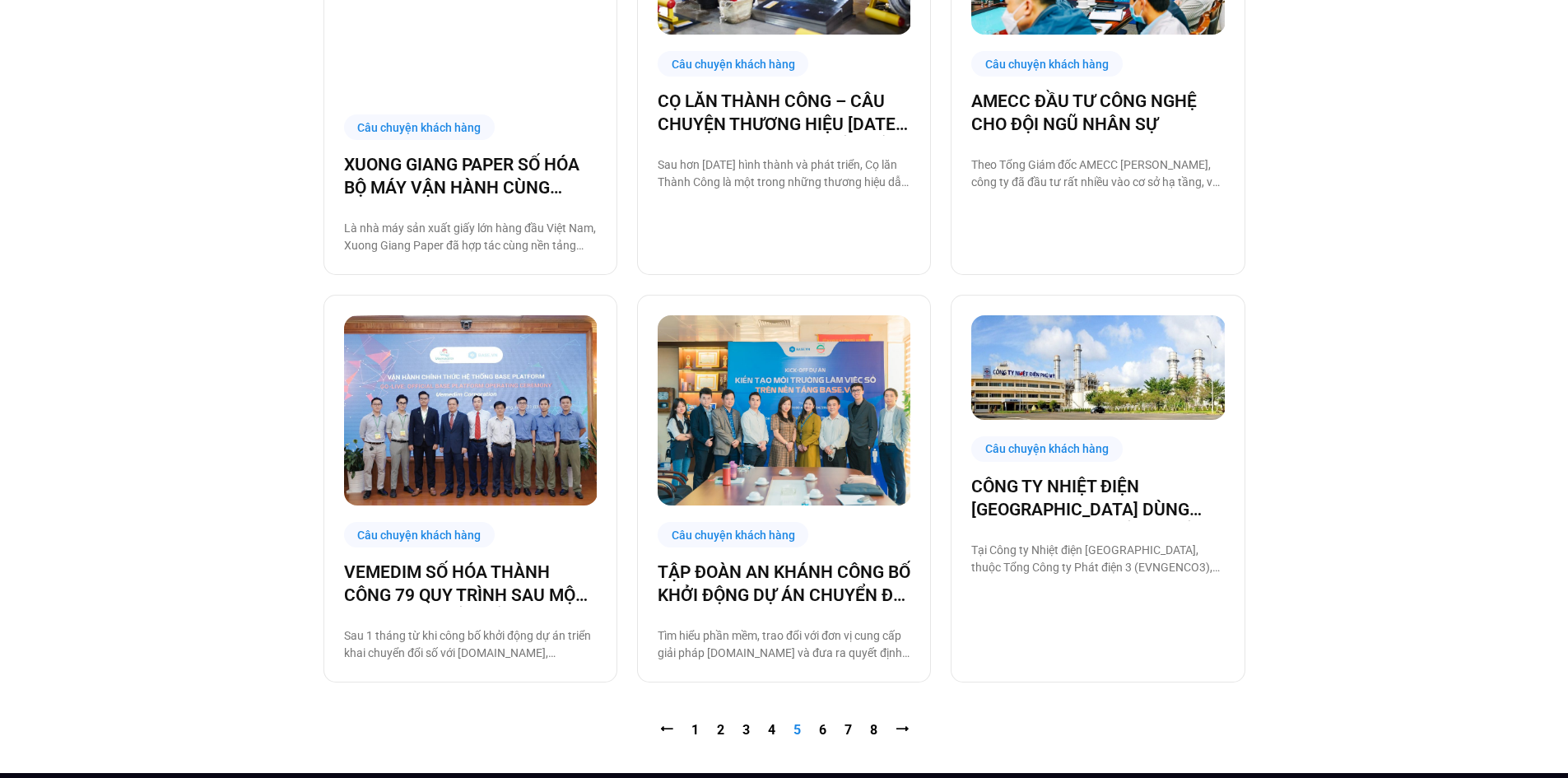
click at [818, 721] on nav "⭠ Trang 1 Trang 2 Trang 3 Trang 4 Trang 5 Trang 6 Trang 7 Trang 8 ⭢" at bounding box center [784, 730] width 922 height 20
click at [820, 723] on link "Trang 6" at bounding box center [823, 730] width 8 height 15
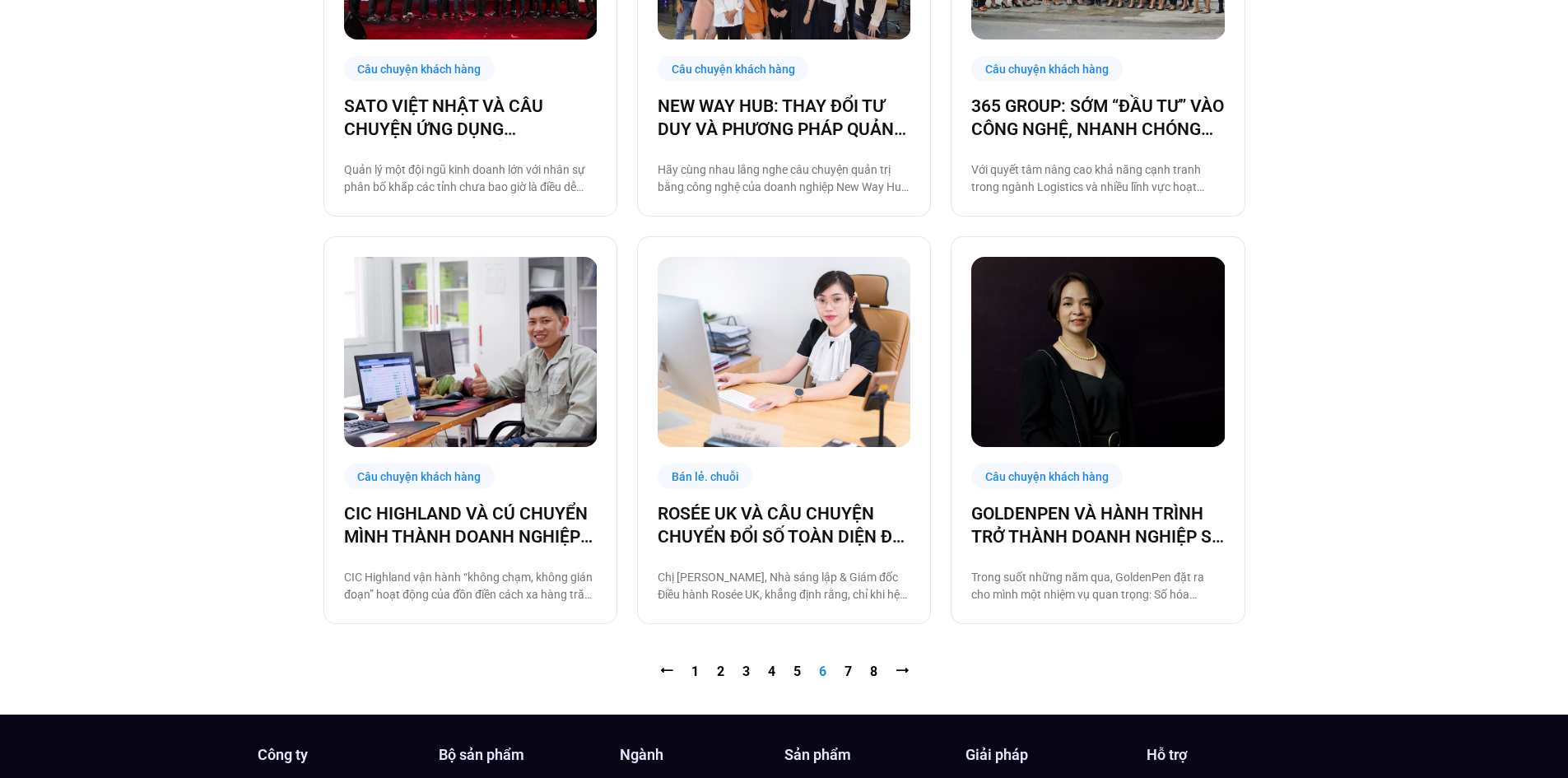
scroll to position [1564, 0]
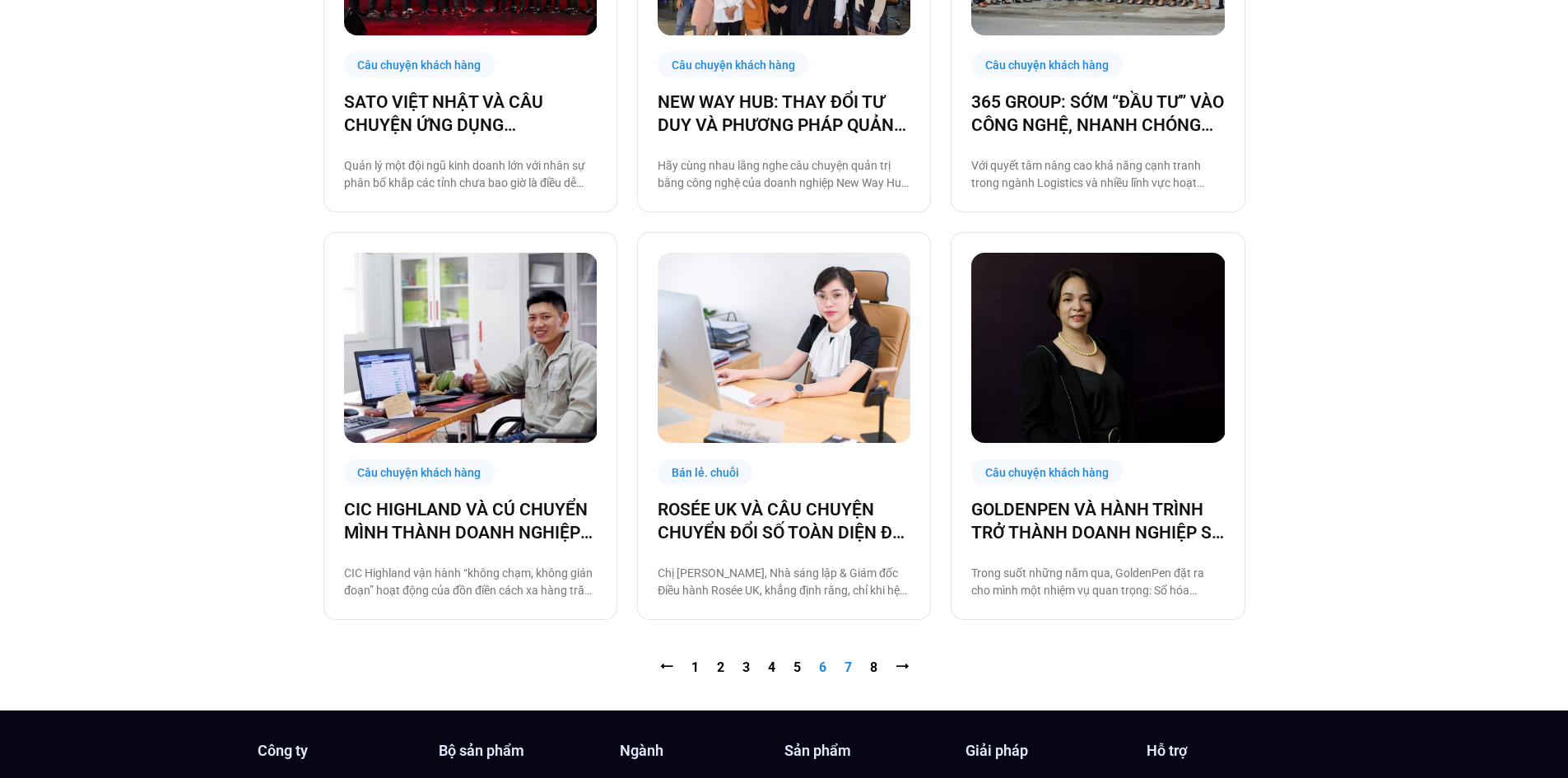
click at [849, 666] on link "Trang 7" at bounding box center [848, 667] width 8 height 15
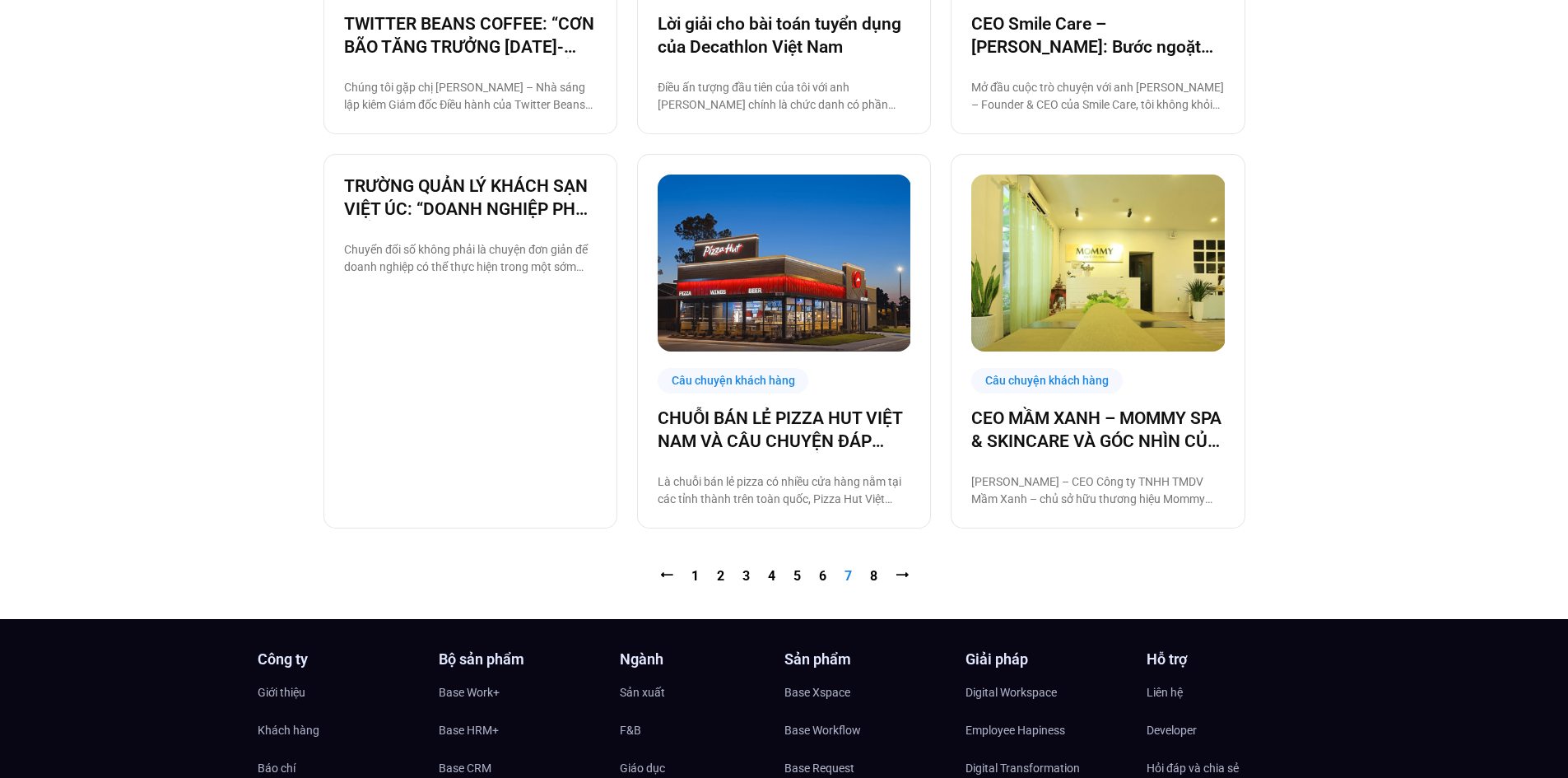
scroll to position [1643, 0]
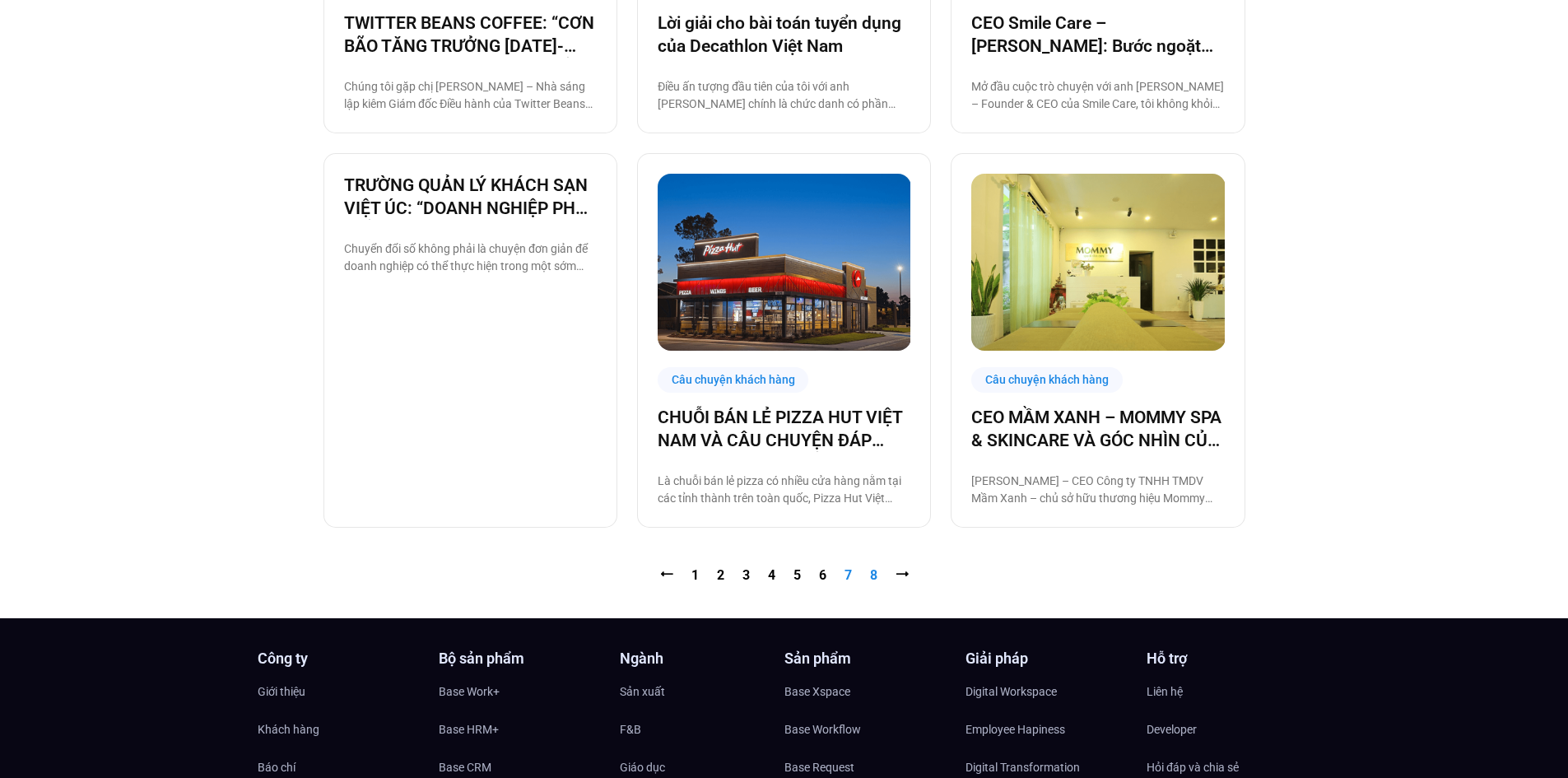
click at [875, 582] on link "Trang 8" at bounding box center [874, 575] width 8 height 15
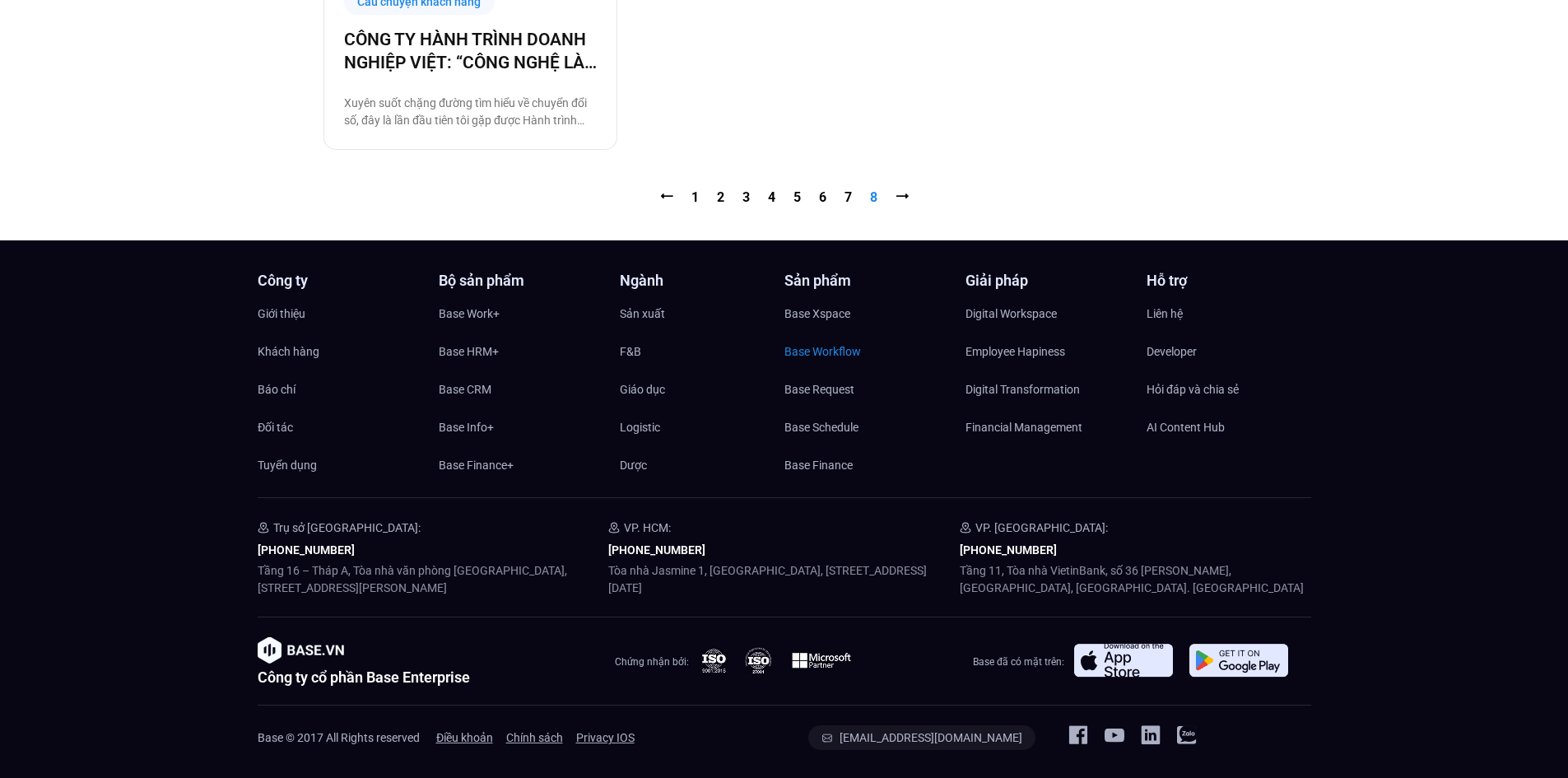
scroll to position [1226, 0]
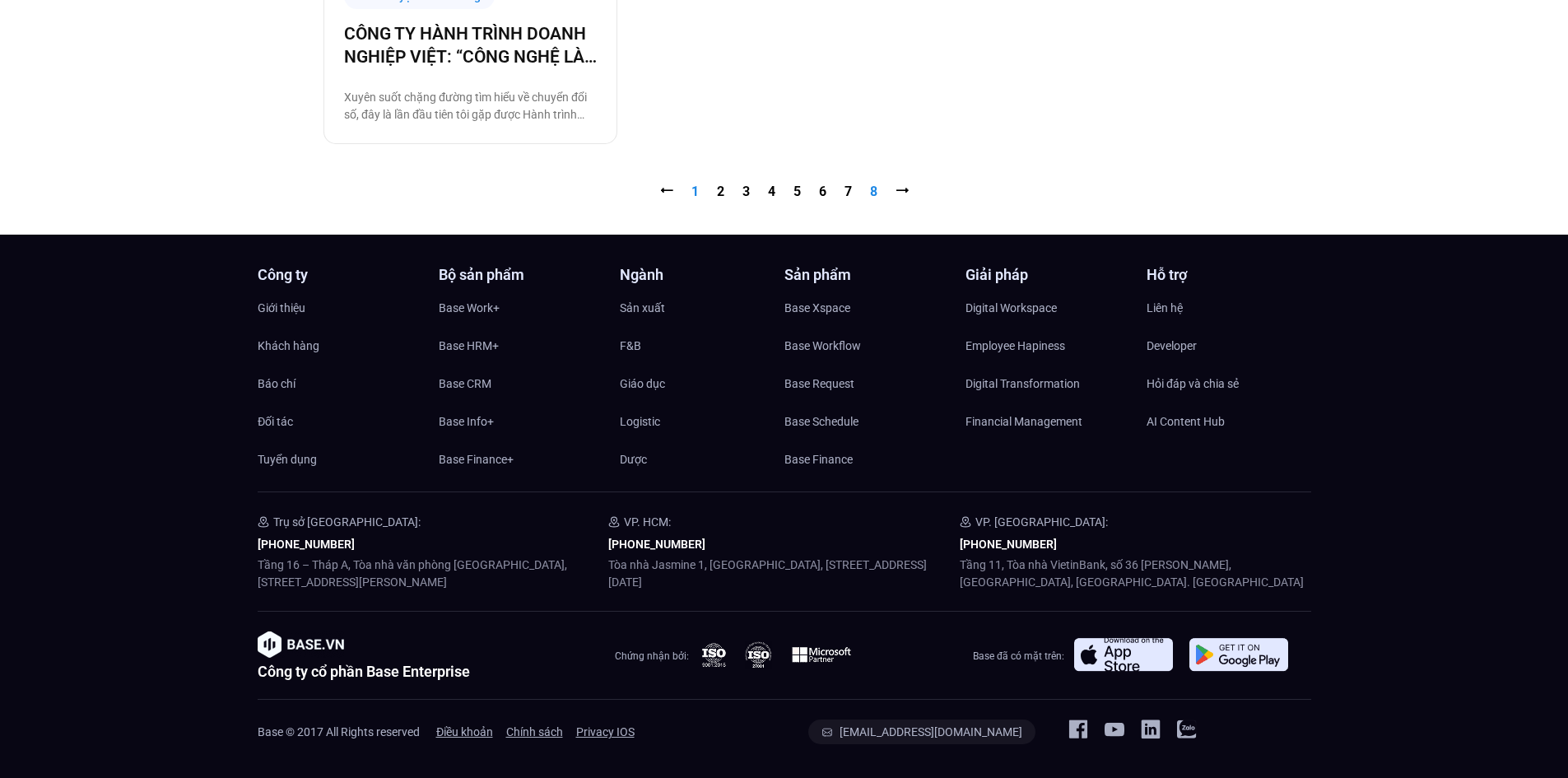
click at [695, 189] on link "Trang 1" at bounding box center [696, 191] width 8 height 15
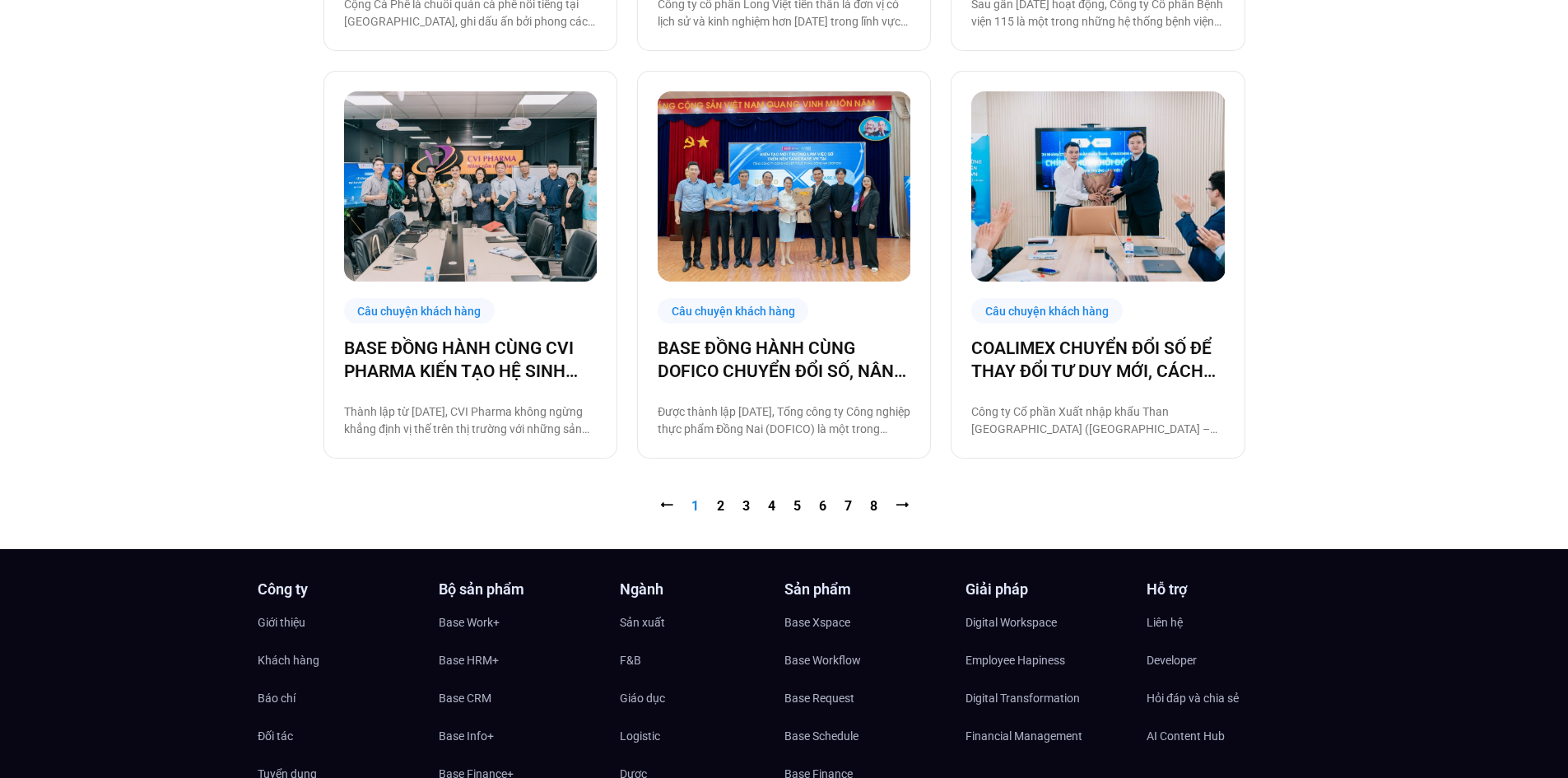
scroll to position [1729, 0]
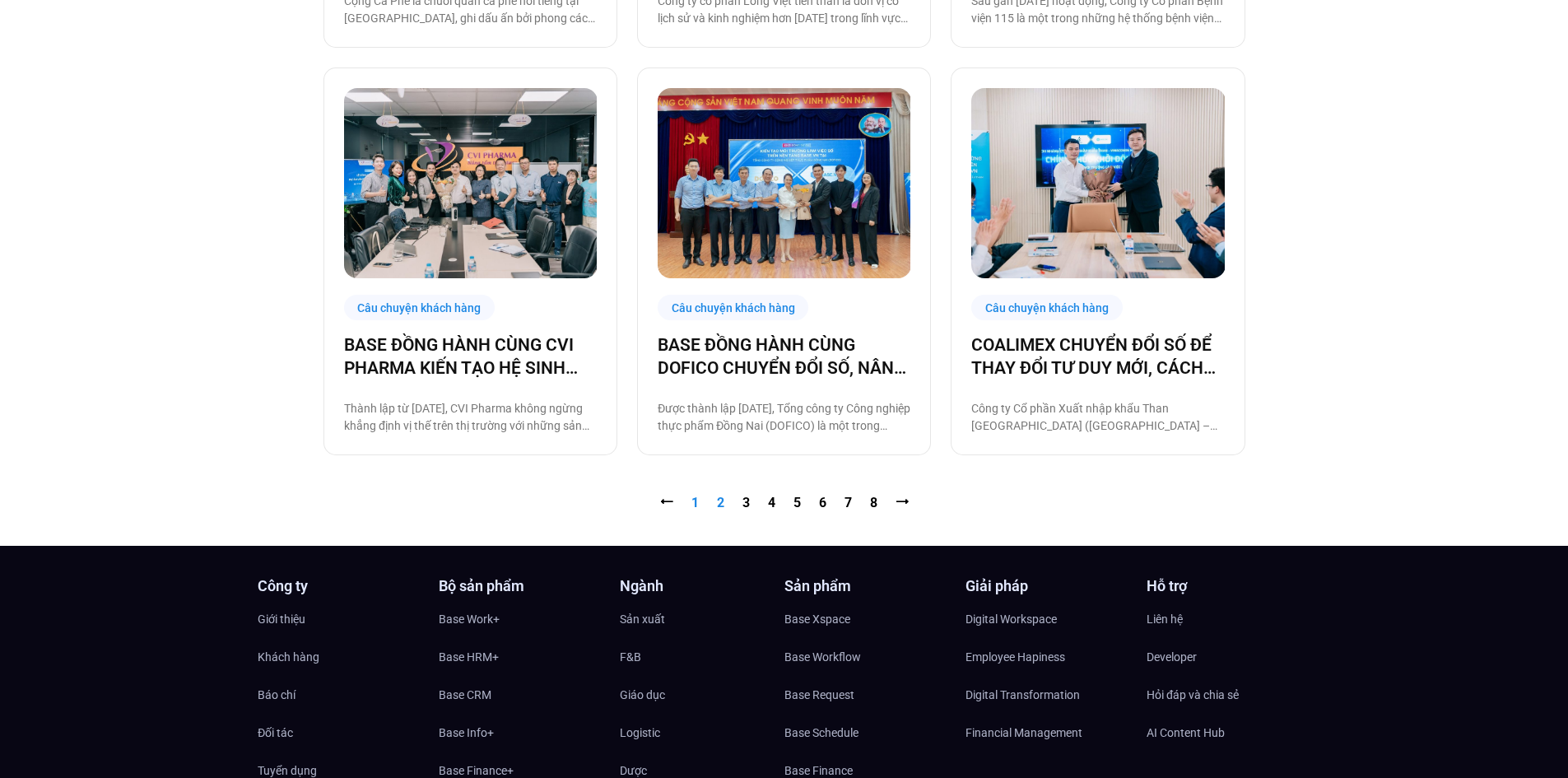
click at [719, 502] on link "Trang 2" at bounding box center [721, 502] width 8 height 15
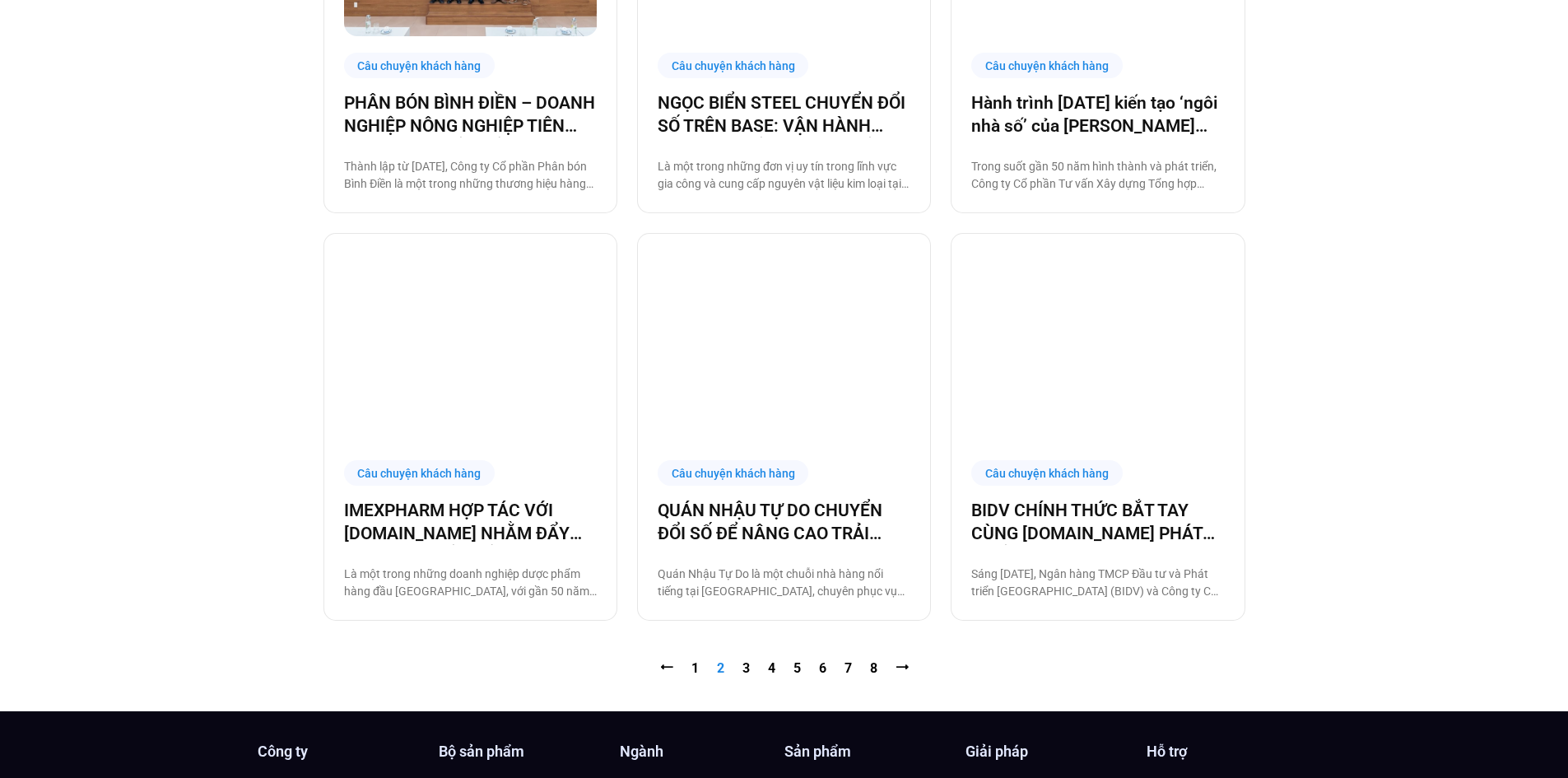
scroll to position [1565, 0]
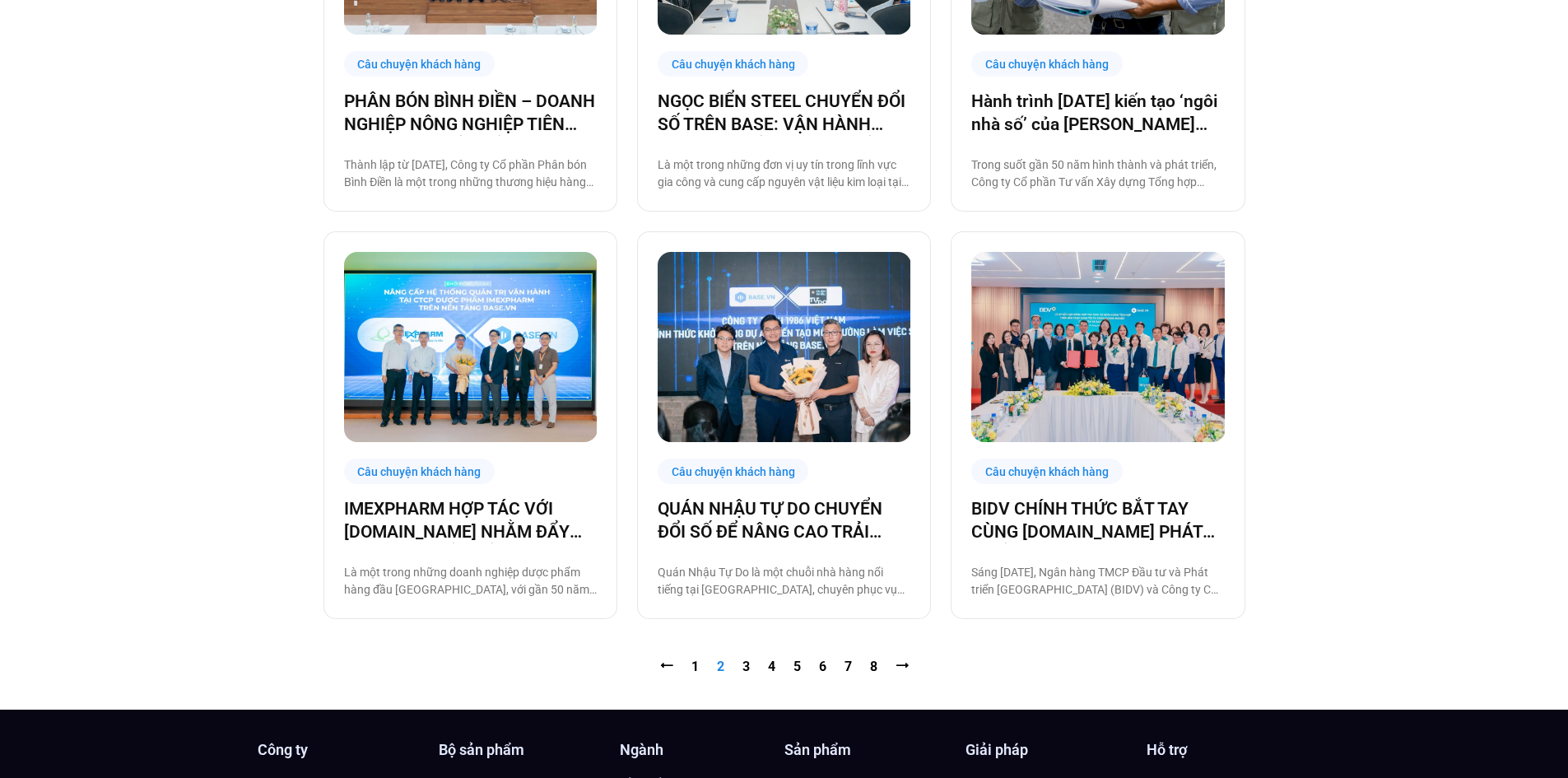
click at [741, 667] on nav "⭠ Trang 1 Trang 2 Trang 3 Trang 4 Trang 5 Trang 6 Trang 7 Trang 8 ⭢" at bounding box center [784, 666] width 922 height 20
click at [1014, 531] on link "BIDV CHÍNH THỨC BẮT TAY CÙNG [DOMAIN_NAME] PHÁT TRIỂN GIẢI PHÁP TÀI CHÍNH SỐ TO…" at bounding box center [1098, 520] width 253 height 46
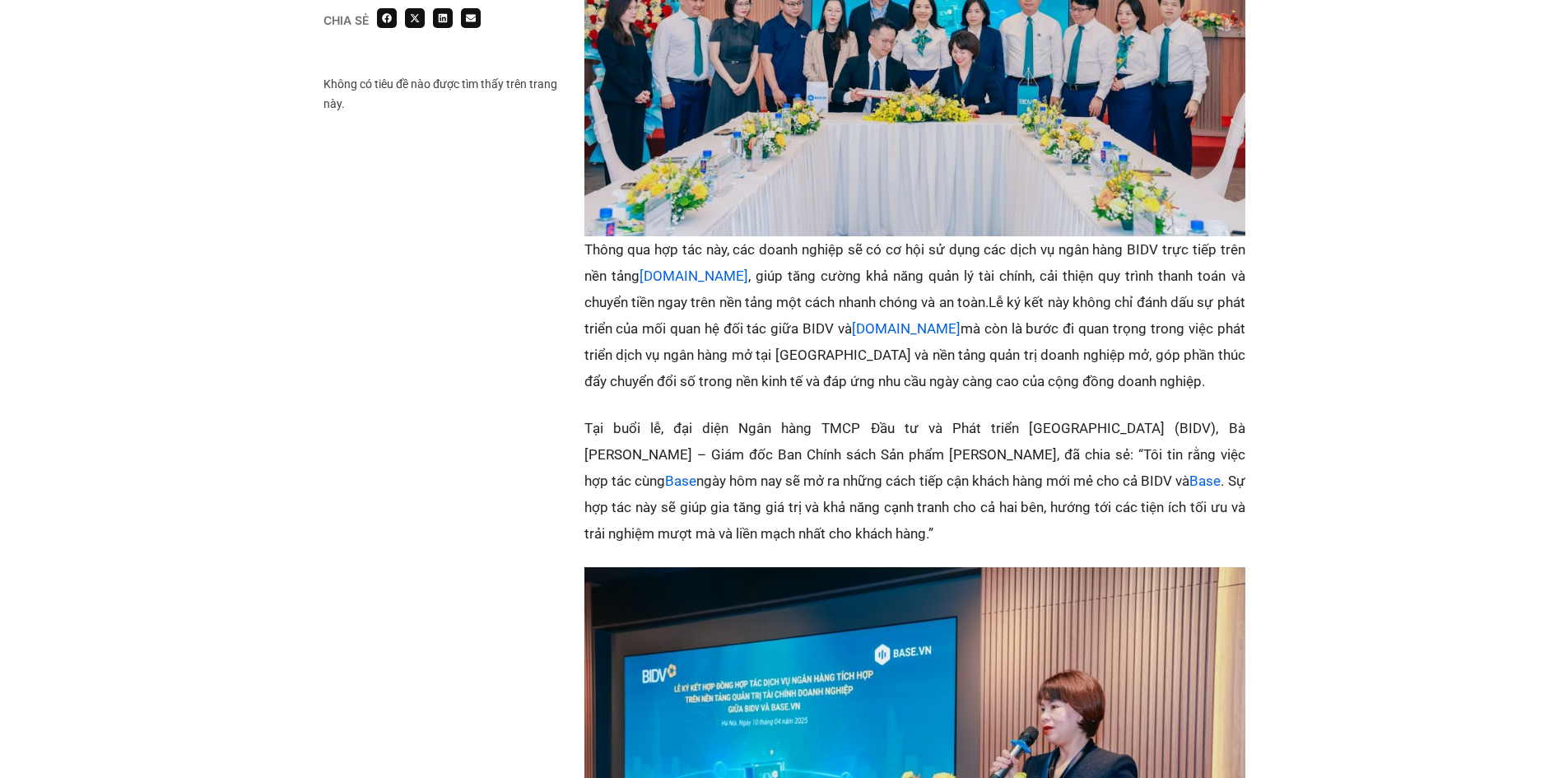
scroll to position [1399, 0]
drag, startPoint x: 1222, startPoint y: 244, endPoint x: 1317, endPoint y: 245, distance: 95.0
click at [1317, 245] on div "Chia sẻ Không có tiêu đề nào được tìm thấy trên trang này. Chia sẻ" at bounding box center [784, 406] width 1568 height 2785
drag, startPoint x: 740, startPoint y: 275, endPoint x: 1101, endPoint y: 274, distance: 361.0
click at [1101, 274] on p "Thông qua hợp tác này, các doanh nghiệp sẽ có cơ hội sử dụng các dịch vụ ngân h…" at bounding box center [914, 315] width 661 height 158
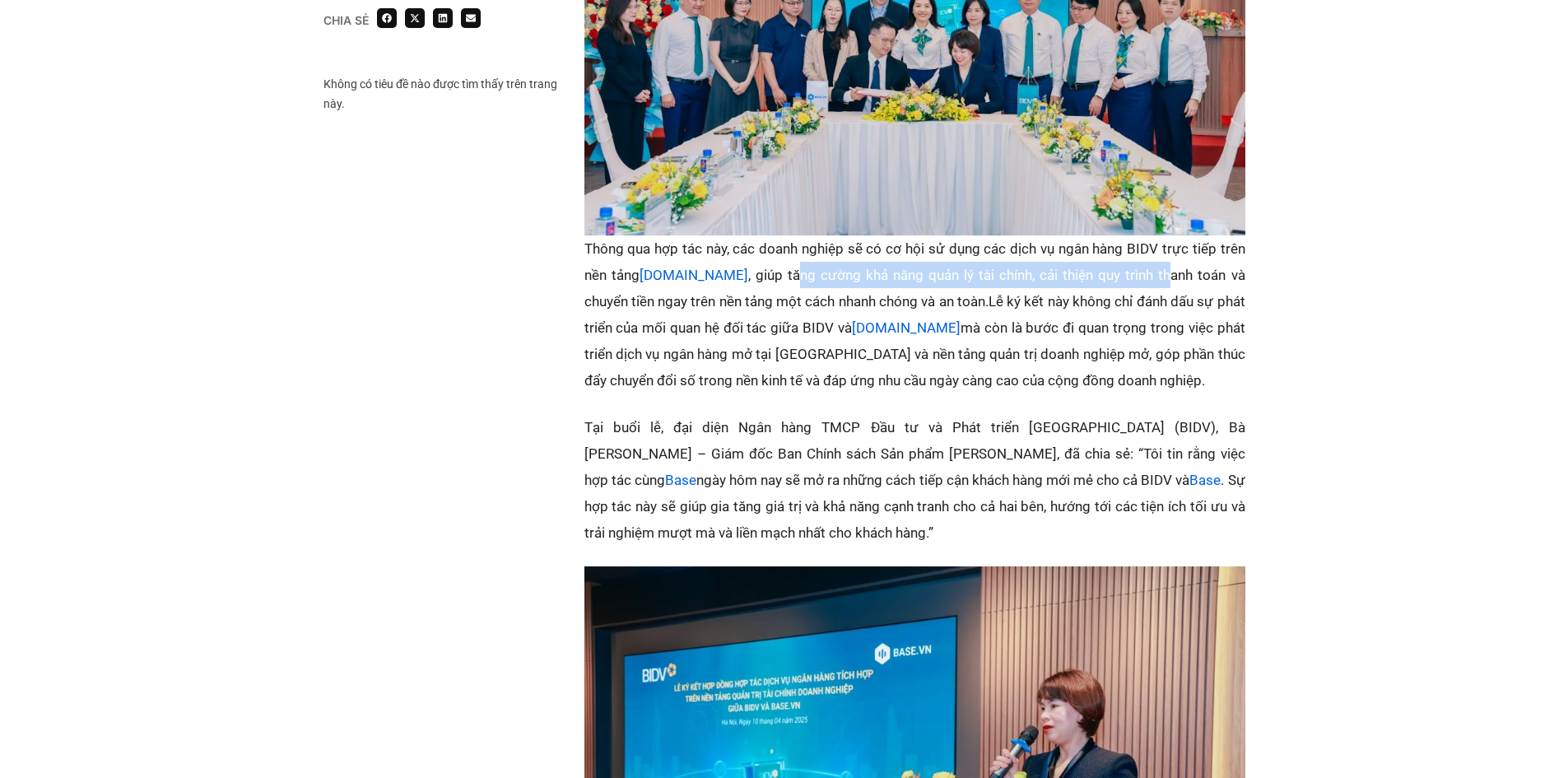
click at [844, 280] on p "Thông qua hợp tác này, các doanh nghiệp sẽ có cơ hội sử dụng các dịch vụ ngân h…" at bounding box center [914, 315] width 661 height 158
click at [824, 281] on p "Thông qua hợp tác này, các doanh nghiệp sẽ có cơ hội sử dụng các dịch vụ ngân h…" at bounding box center [914, 315] width 661 height 158
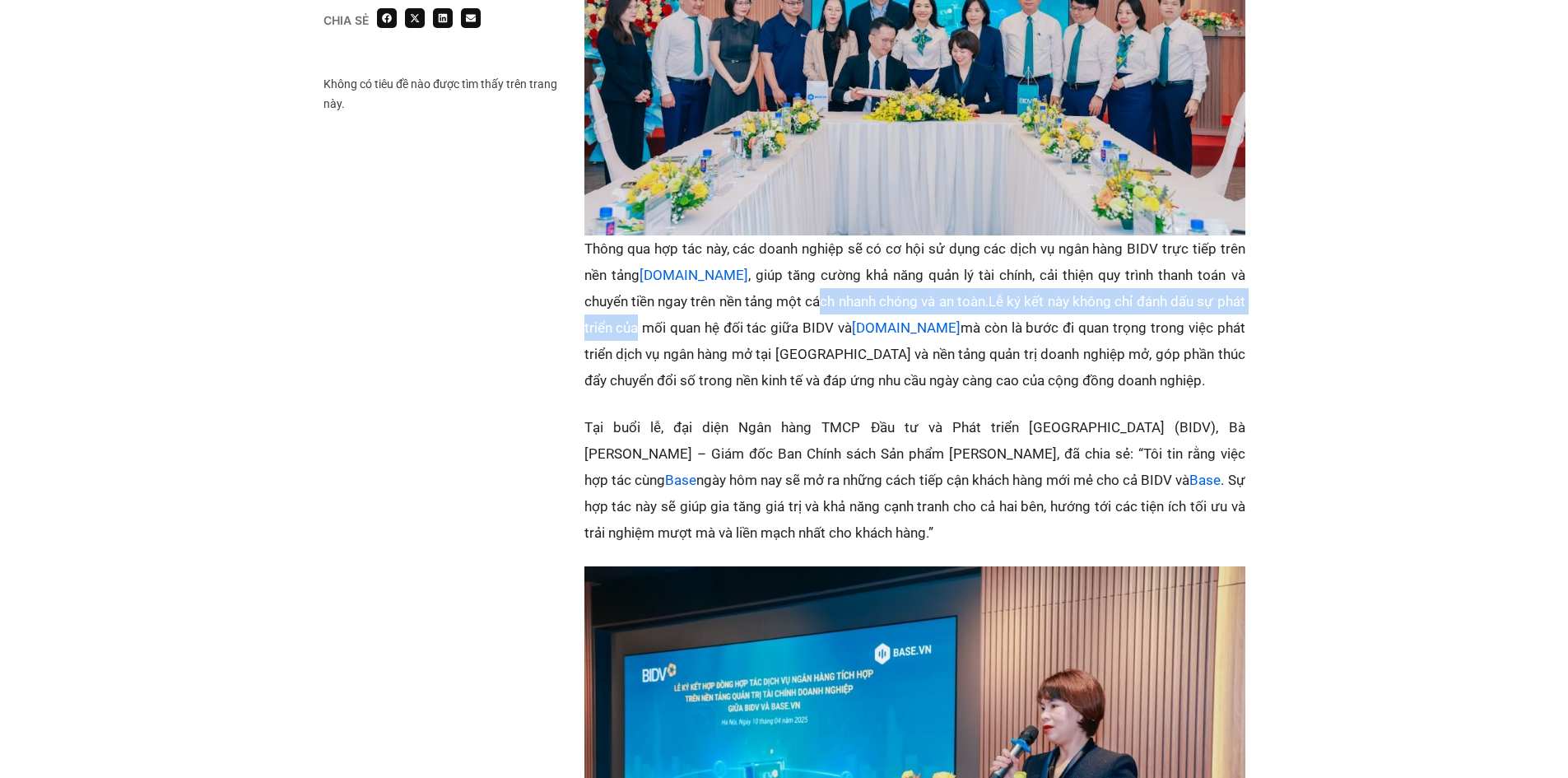
drag, startPoint x: 752, startPoint y: 305, endPoint x: 1276, endPoint y: 309, distance: 524.0
click at [1276, 309] on div "Chia sẻ Không có tiêu đề nào được tìm thấy trên trang này. Chia sẻ" at bounding box center [784, 406] width 1568 height 2785
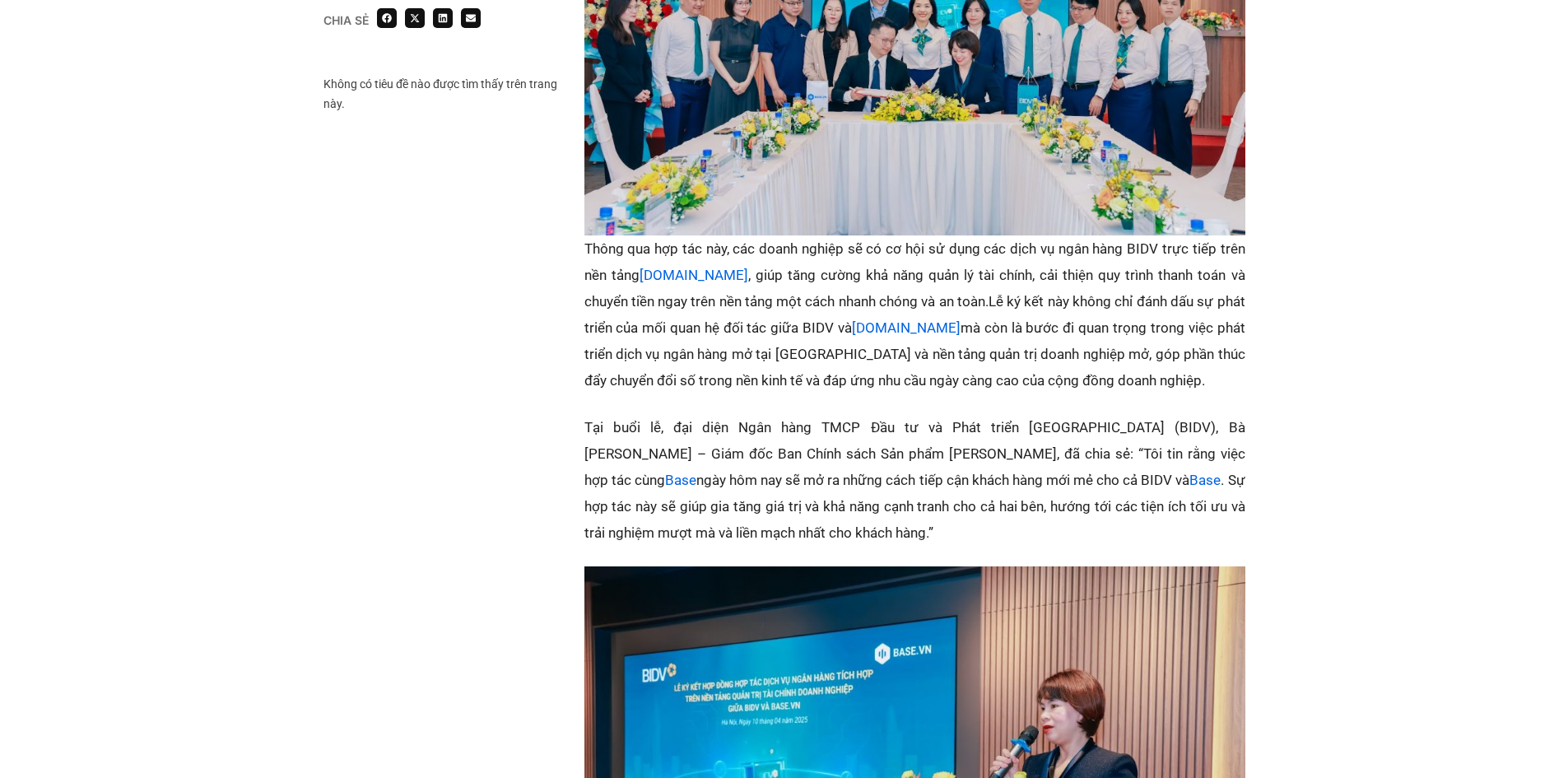
click at [1093, 323] on p "Thông qua hợp tác này, các doanh nghiệp sẽ có cơ hội sử dụng các dịch vụ ngân h…" at bounding box center [914, 315] width 661 height 158
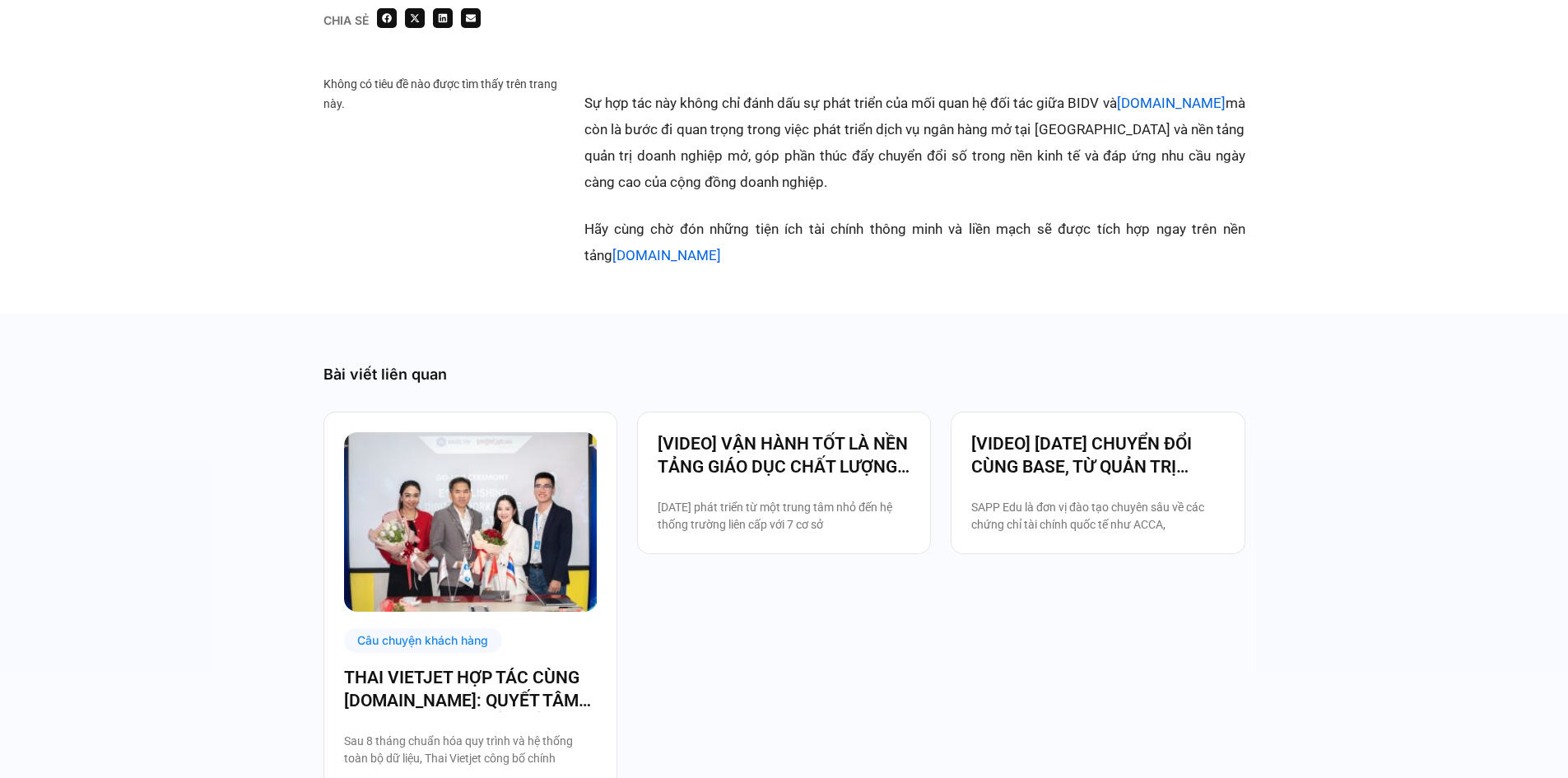
scroll to position [2886, 0]
